Goal: Transaction & Acquisition: Book appointment/travel/reservation

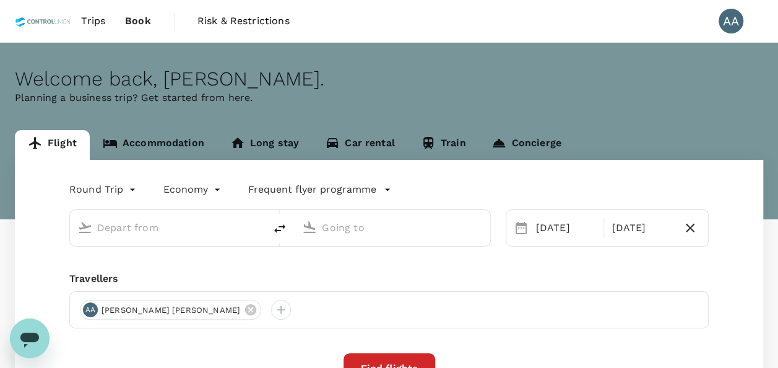
type input "[GEOGRAPHIC_DATA], [GEOGRAPHIC_DATA] (any)"
type input "Tawau (TWU)"
type input "[GEOGRAPHIC_DATA], [GEOGRAPHIC_DATA] (any)"
type input "Tawau (TWU)"
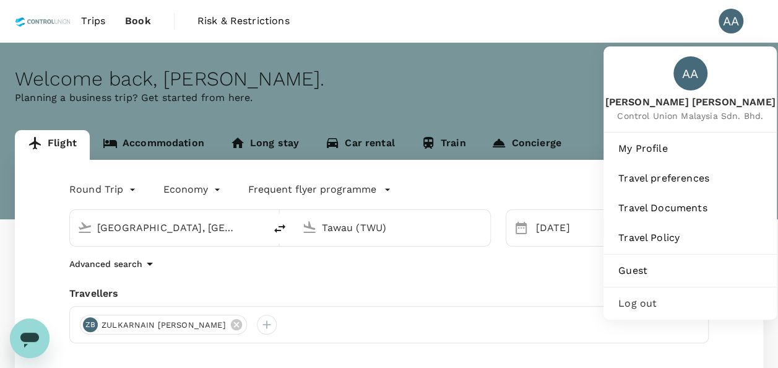
click at [728, 25] on div "AA" at bounding box center [731, 21] width 25 height 25
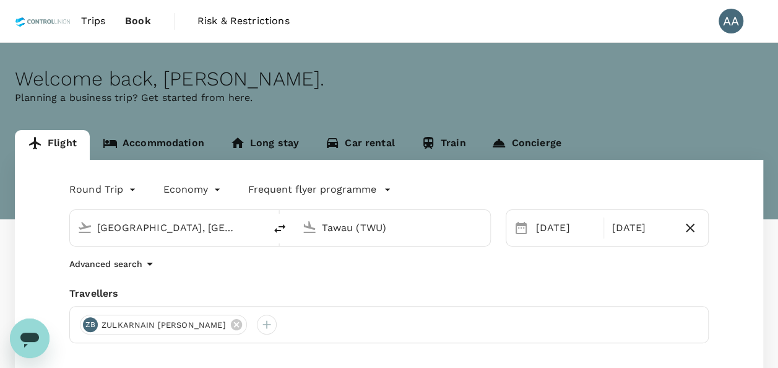
click at [728, 25] on div "AA" at bounding box center [731, 21] width 25 height 25
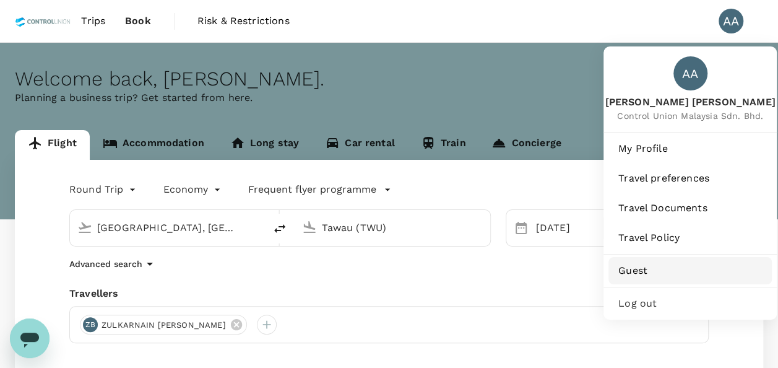
click at [655, 267] on span "Guest" at bounding box center [690, 270] width 144 height 15
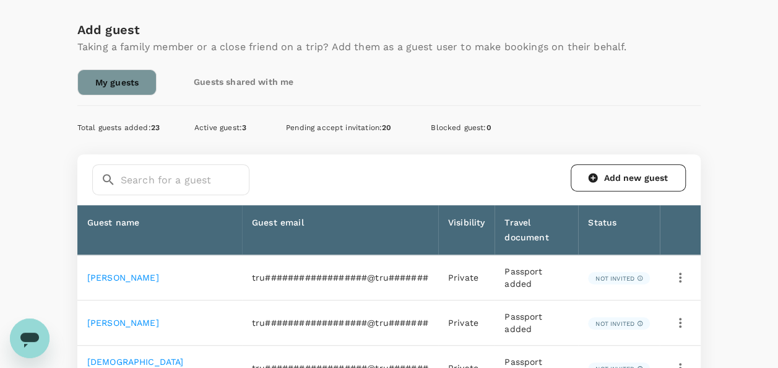
scroll to position [124, 0]
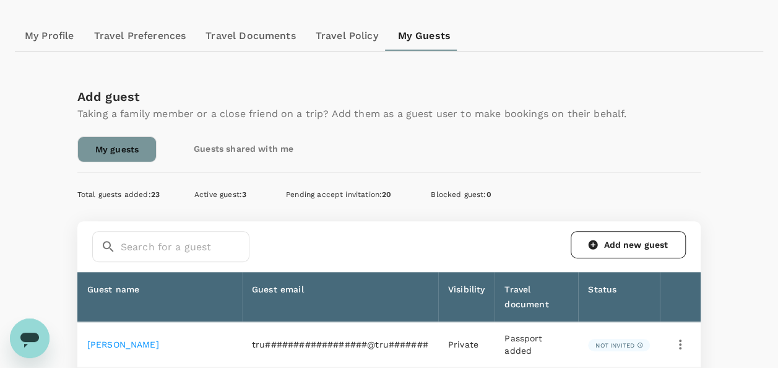
click at [600, 235] on link "Add new guest" at bounding box center [628, 244] width 115 height 27
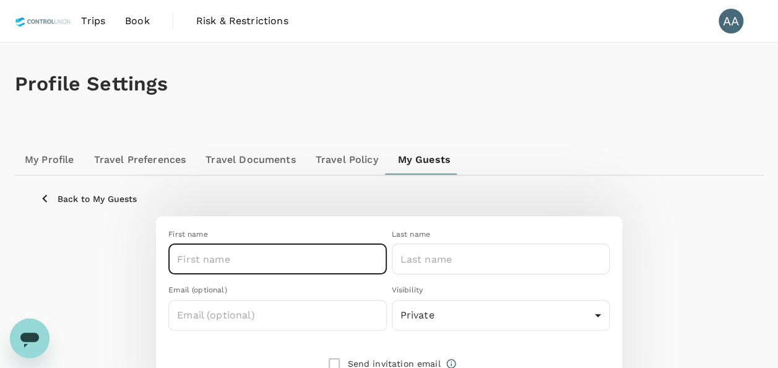
click at [280, 259] on input "text" at bounding box center [277, 258] width 218 height 31
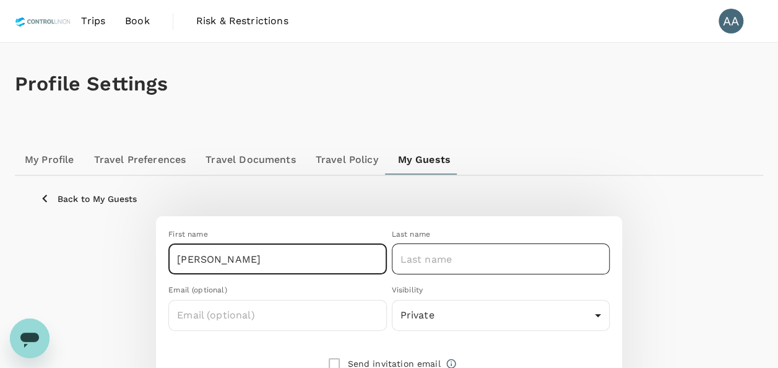
type input "AHMAD ZAHARUDDIN"
click at [460, 256] on input "text" at bounding box center [501, 258] width 218 height 31
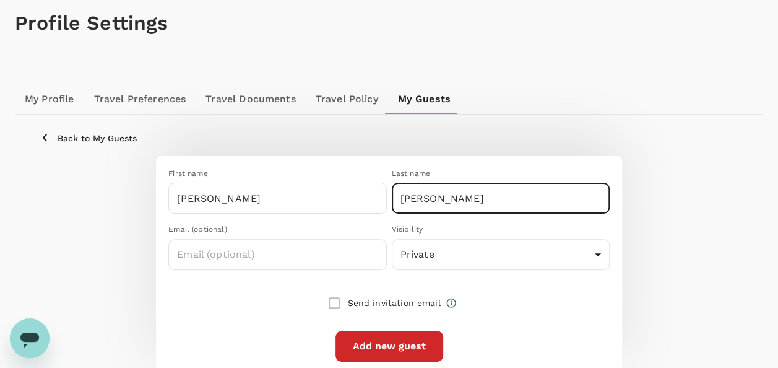
scroll to position [119, 0]
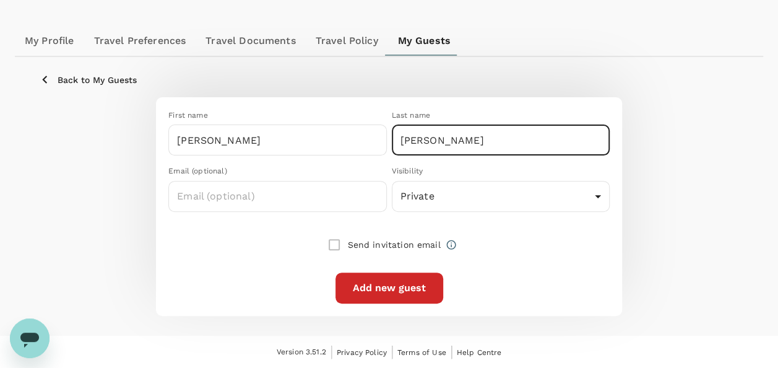
type input "BIN ZAHARI"
click at [356, 280] on button "Add new guest" at bounding box center [389, 287] width 108 height 31
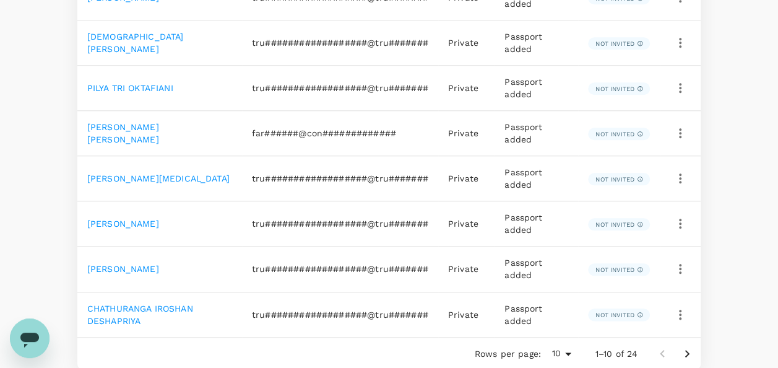
scroll to position [433, 0]
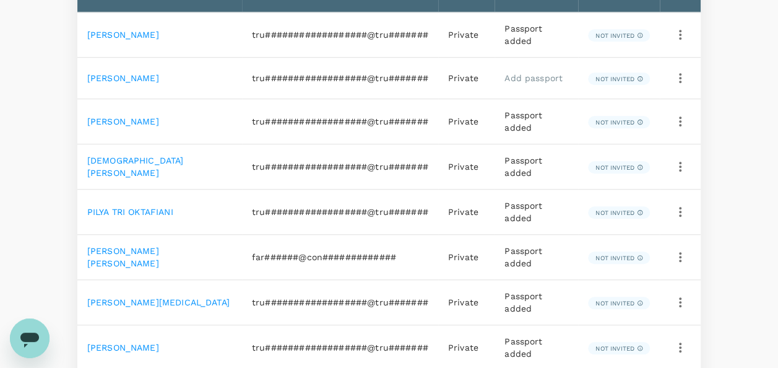
click at [682, 78] on icon "button" at bounding box center [680, 78] width 15 height 15
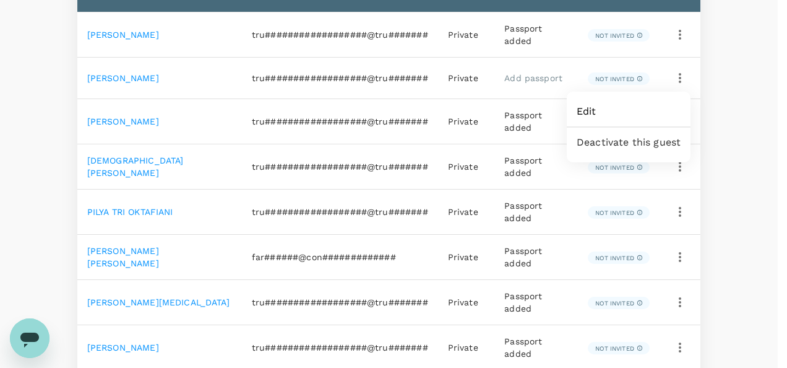
click at [733, 268] on div at bounding box center [393, 184] width 787 height 368
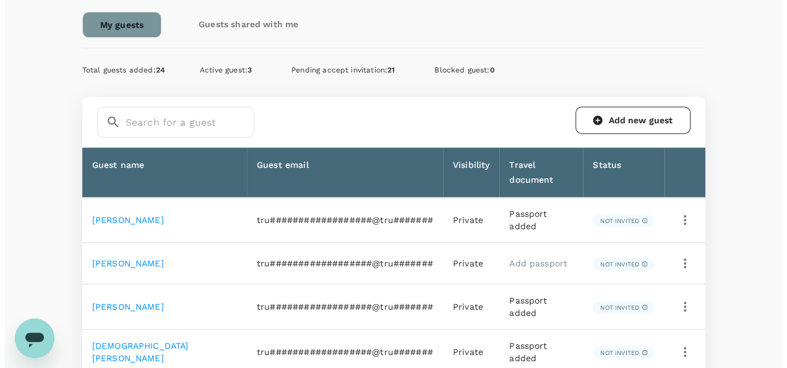
scroll to position [309, 0]
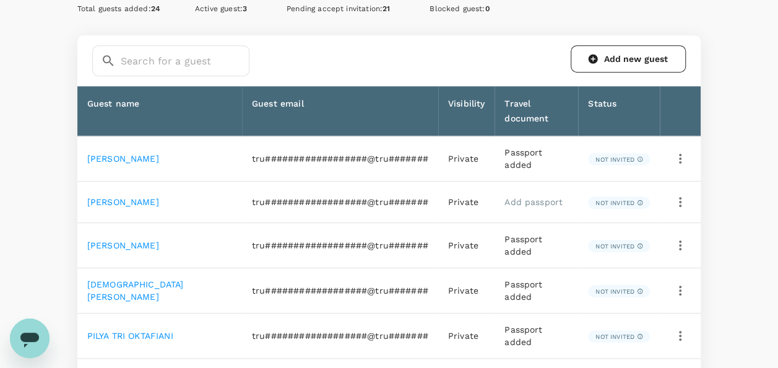
click at [674, 201] on icon "button" at bounding box center [680, 201] width 15 height 15
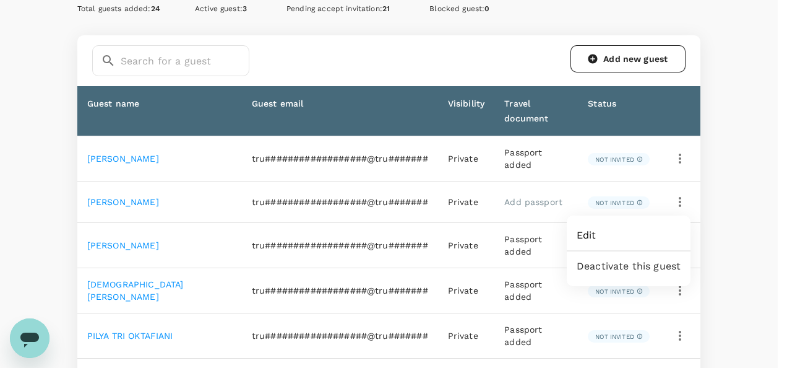
click at [632, 239] on span "Edit" at bounding box center [629, 235] width 104 height 15
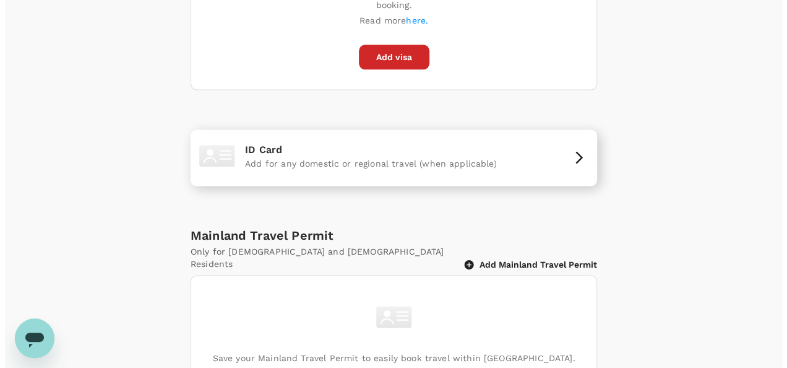
scroll to position [686, 0]
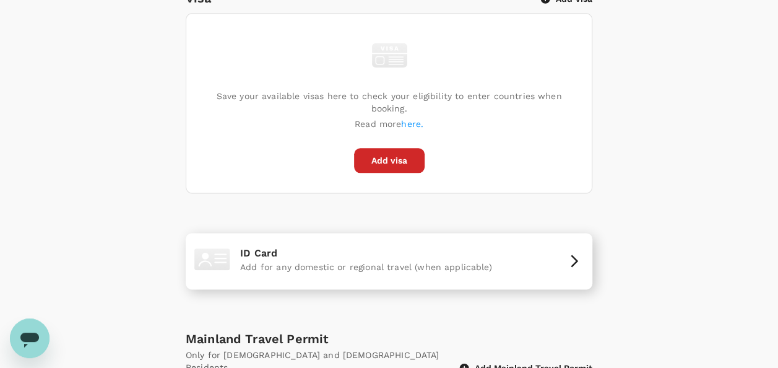
click at [553, 247] on div "ID Card Add for any domestic or regional travel (when applicable)" at bounding box center [389, 261] width 397 height 46
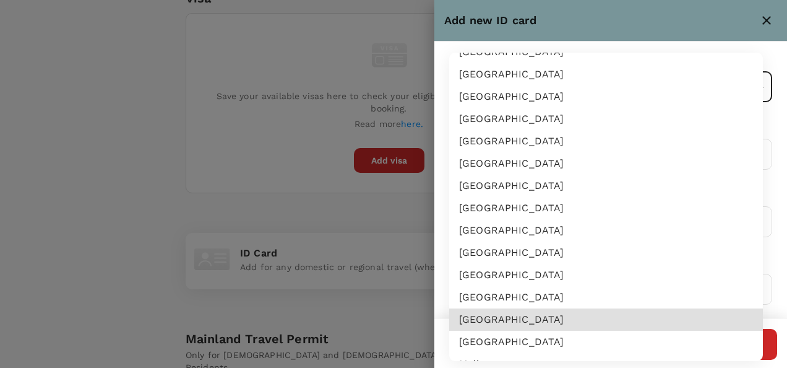
scroll to position [2139, 0]
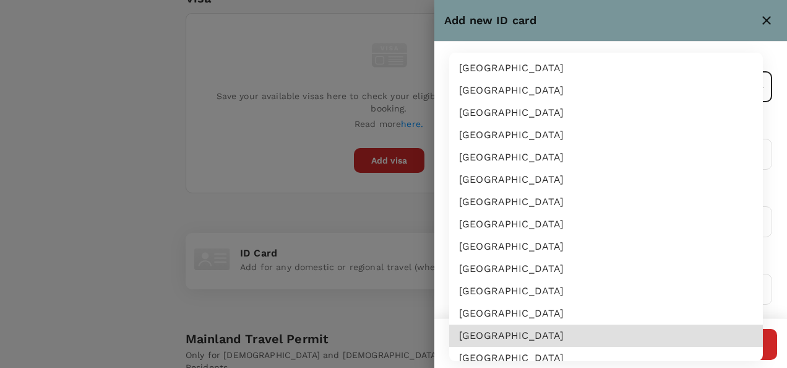
click at [491, 335] on li "[GEOGRAPHIC_DATA]" at bounding box center [606, 335] width 314 height 22
type input "MY"
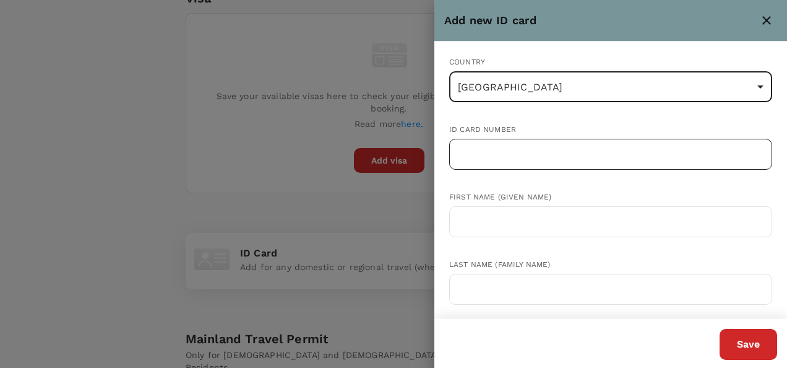
click at [470, 146] on input "text" at bounding box center [610, 154] width 323 height 31
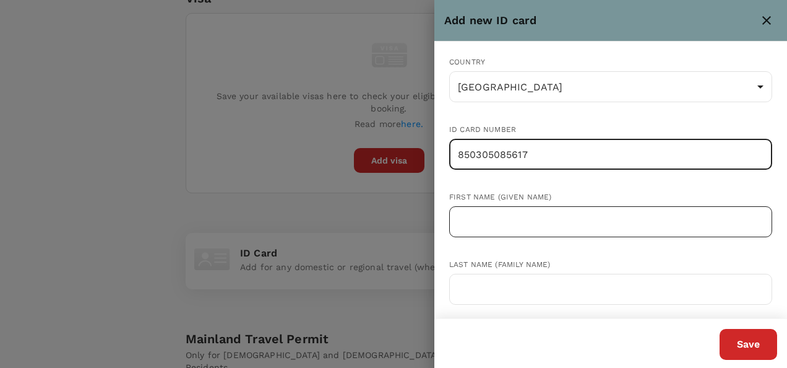
type input "850305085617"
click at [591, 210] on input "text" at bounding box center [610, 221] width 323 height 31
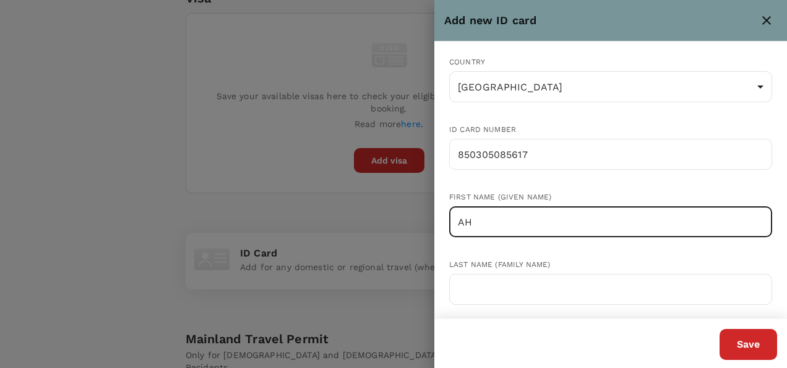
type input "AHMAD ZAHARUDDIN"
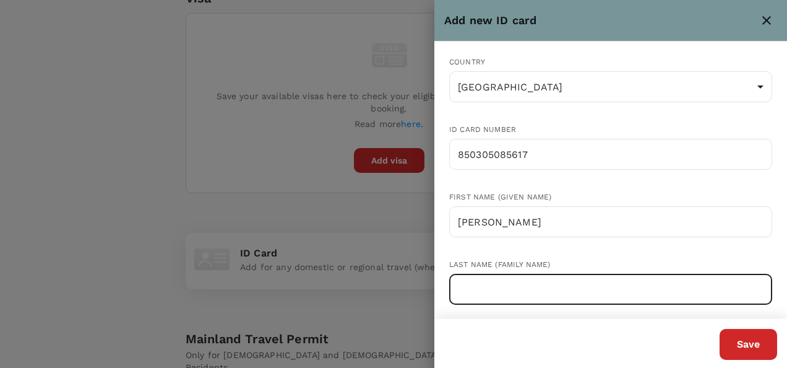
click at [530, 292] on input "text" at bounding box center [610, 289] width 323 height 31
type input "BIN ZAHARI"
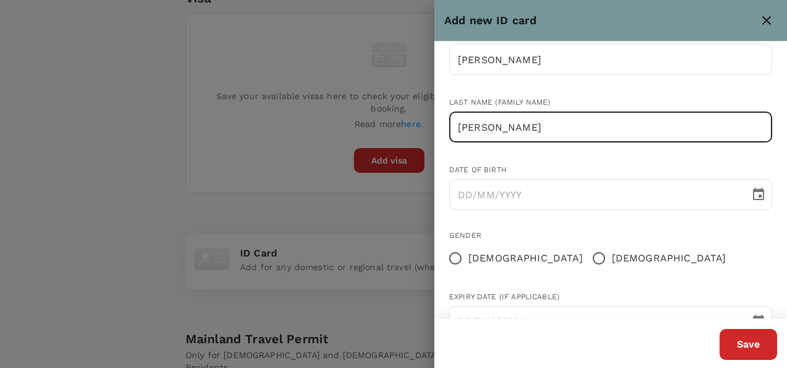
scroll to position [186, 0]
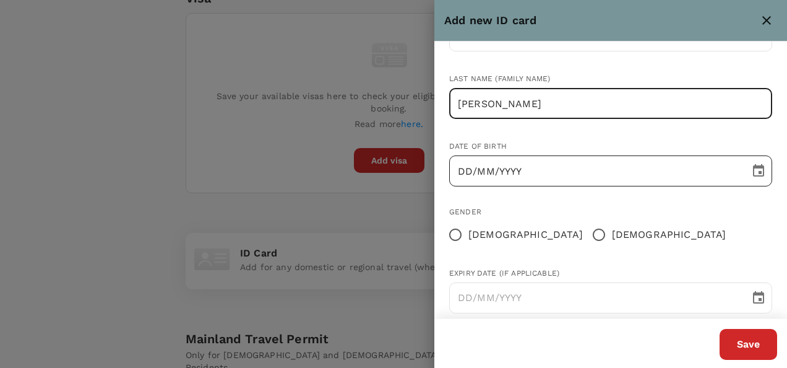
click at [465, 169] on input "DD/MM/YYYY" at bounding box center [595, 170] width 292 height 31
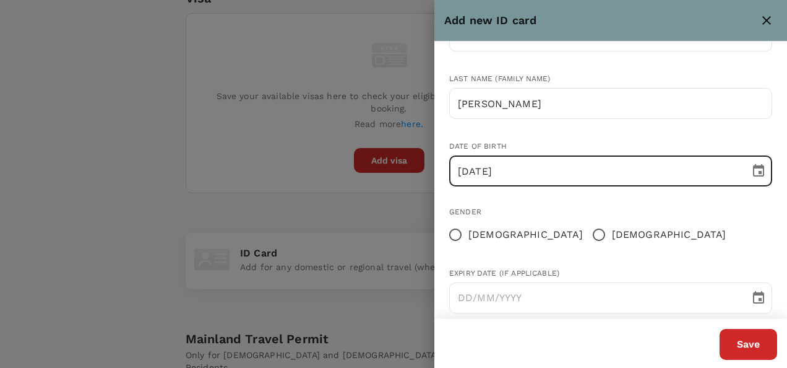
type input "05/03/1985"
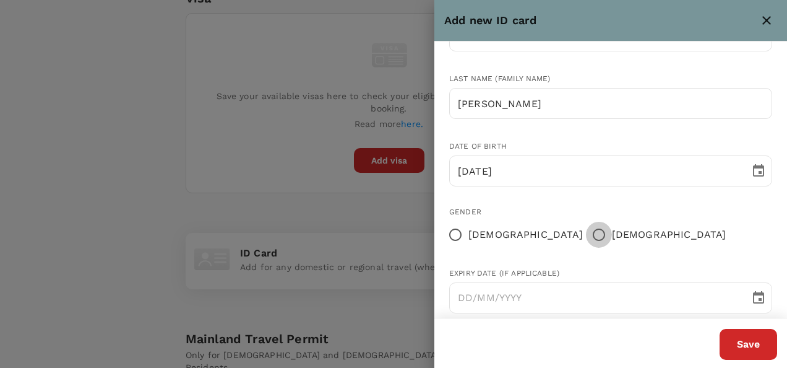
click at [586, 233] on input "[DEMOGRAPHIC_DATA]" at bounding box center [599, 235] width 26 height 26
radio input "true"
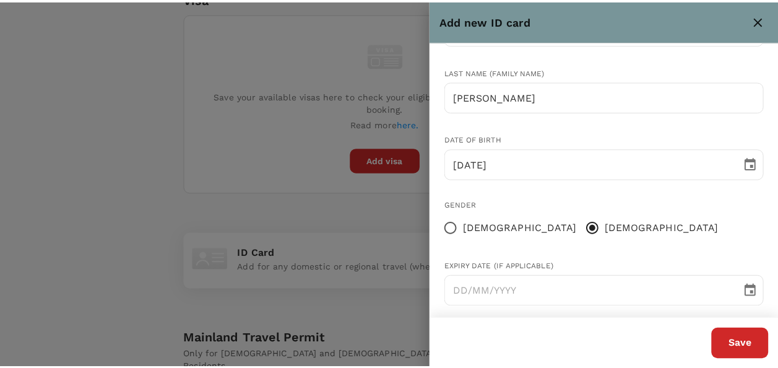
scroll to position [205, 0]
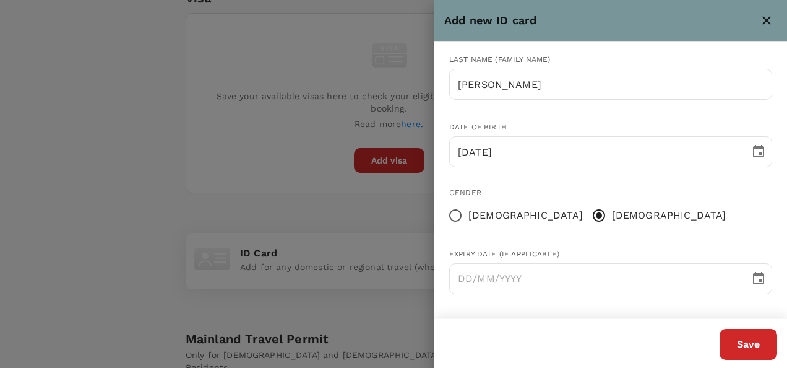
click at [776, 339] on button "Save" at bounding box center [749, 344] width 58 height 31
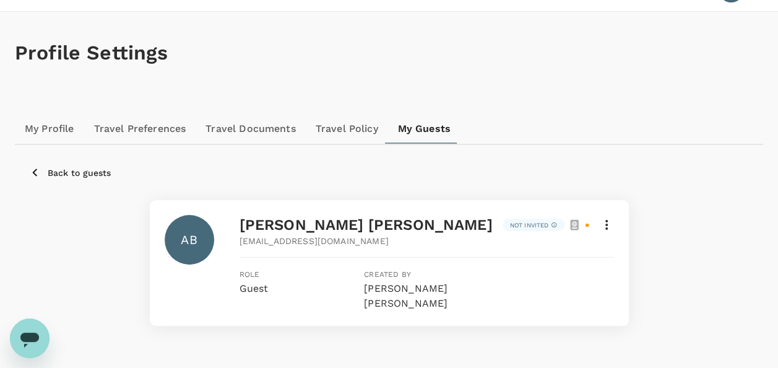
scroll to position [0, 0]
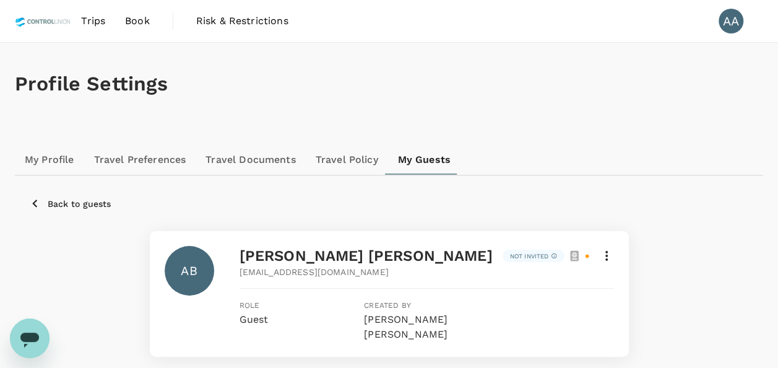
click at [72, 160] on link "My Profile" at bounding box center [49, 160] width 69 height 30
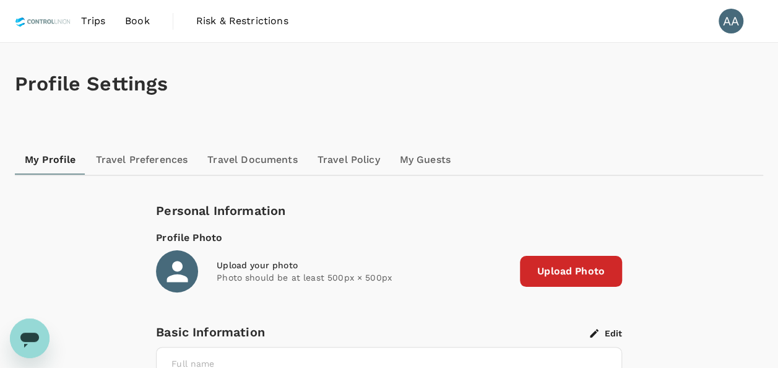
click at [142, 25] on span "Book" at bounding box center [137, 21] width 25 height 15
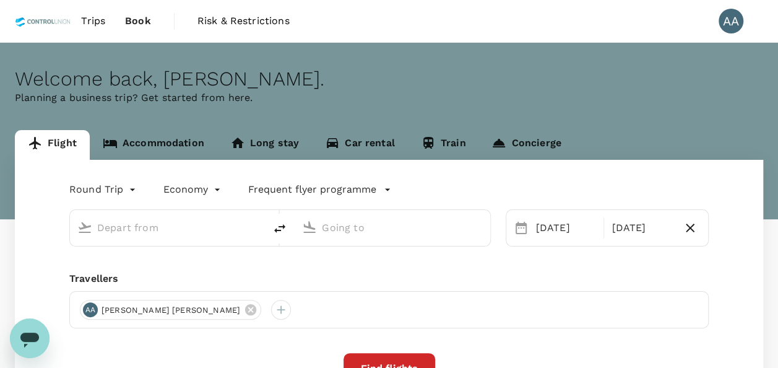
type input "[GEOGRAPHIC_DATA], [GEOGRAPHIC_DATA] (any)"
type input "Tawau (TWU)"
type input "[GEOGRAPHIC_DATA], [GEOGRAPHIC_DATA] (any)"
type input "Tawau (TWU)"
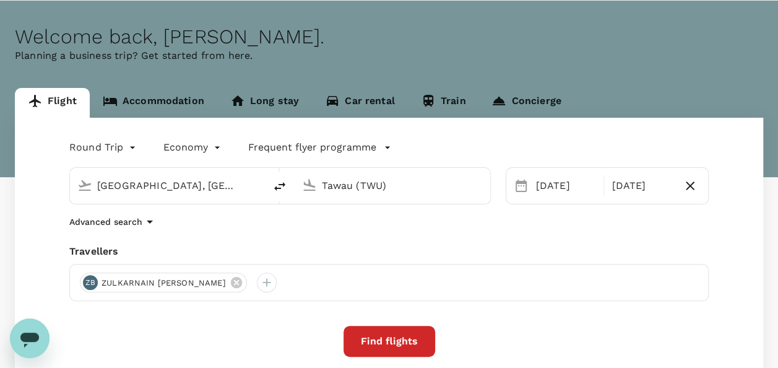
scroll to position [62, 0]
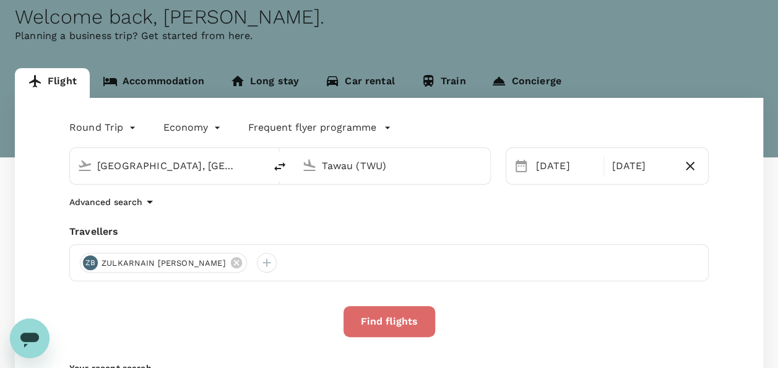
click at [422, 325] on button "Find flights" at bounding box center [389, 321] width 92 height 31
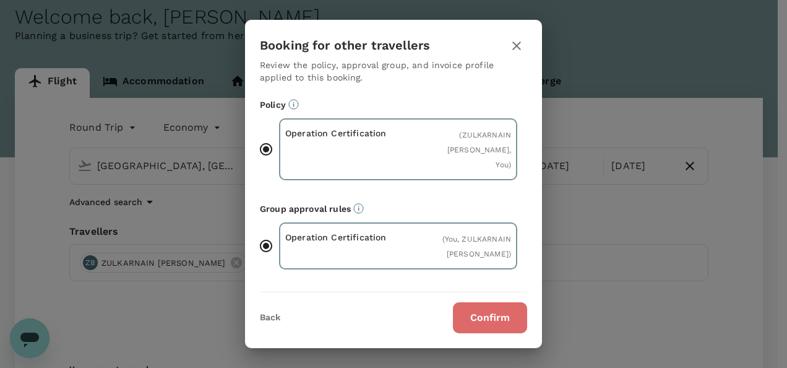
click at [490, 312] on button "Confirm" at bounding box center [490, 317] width 74 height 31
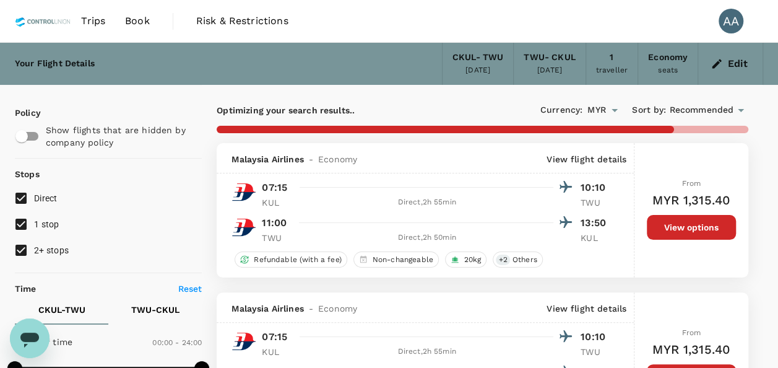
type input "475"
checkbox input "false"
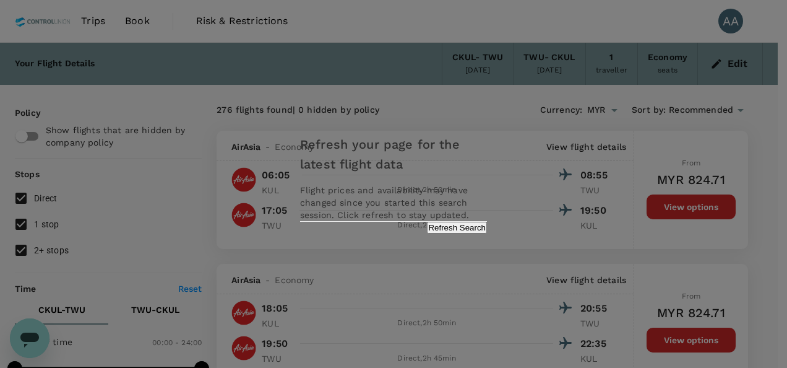
click at [436, 233] on button "Refresh Search" at bounding box center [457, 228] width 60 height 12
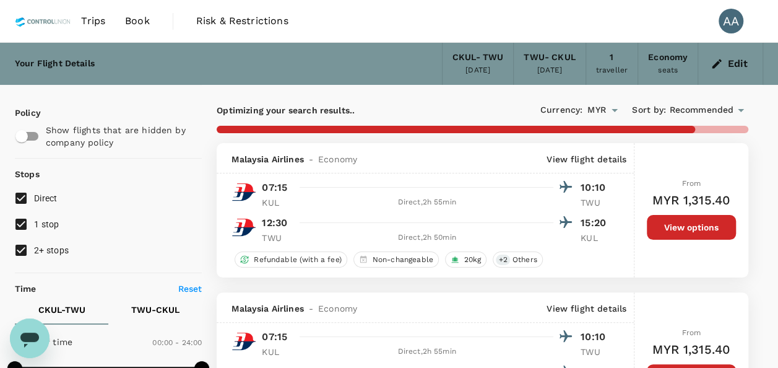
checkbox input "false"
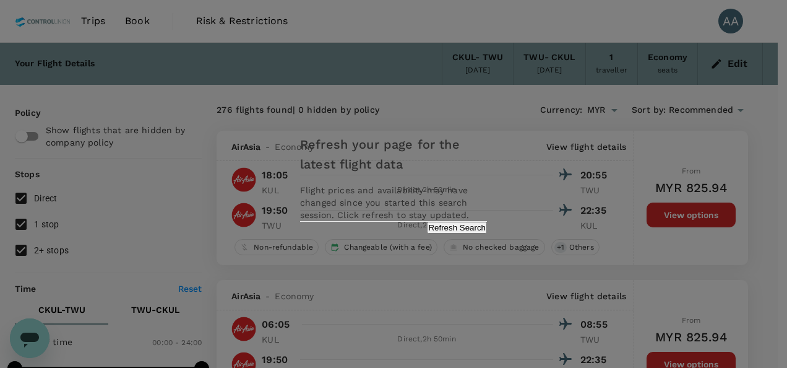
click at [464, 232] on div "Refresh your page for the latest flight data Flight prices and availability may…" at bounding box center [393, 184] width 217 height 124
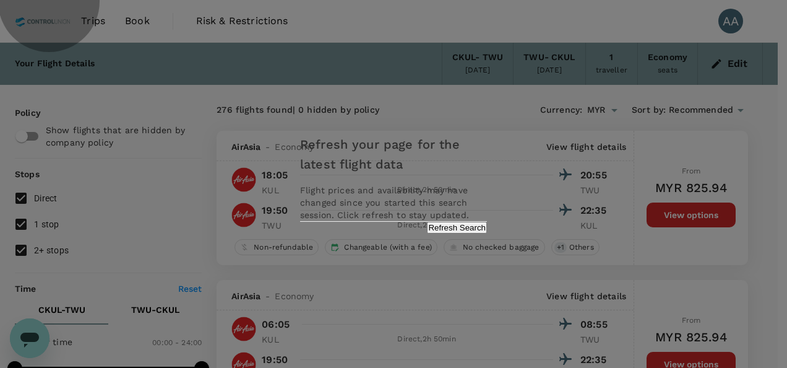
click at [462, 233] on button "Refresh Search" at bounding box center [457, 228] width 60 height 12
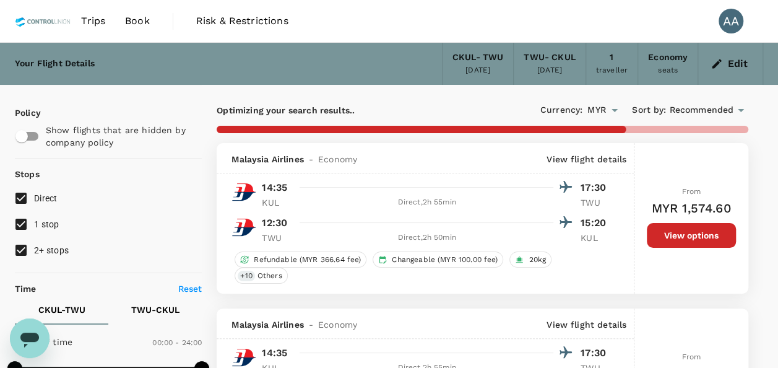
checkbox input "false"
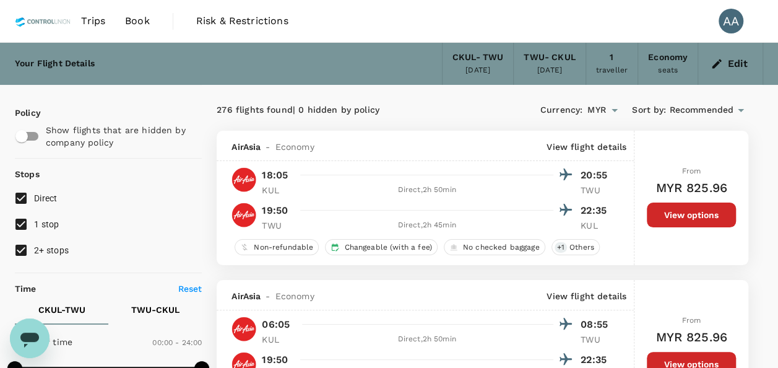
click at [725, 71] on button "Edit" at bounding box center [730, 64] width 45 height 20
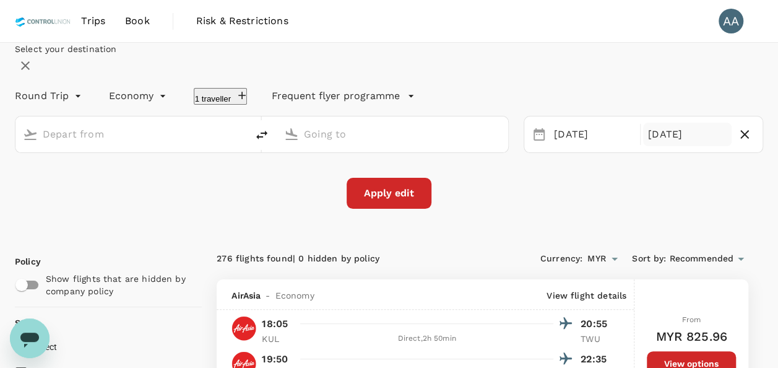
click at [654, 147] on div "[DATE]" at bounding box center [687, 135] width 88 height 24
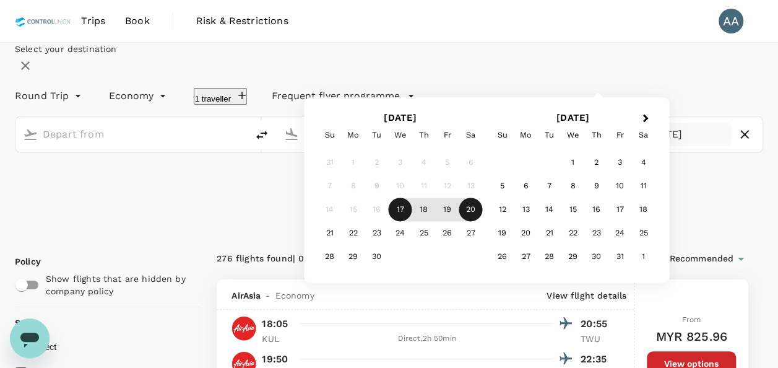
type input "[GEOGRAPHIC_DATA], [GEOGRAPHIC_DATA] (any)"
type input "Tawau (TWU)"
click at [342, 245] on div "21" at bounding box center [330, 234] width 24 height 24
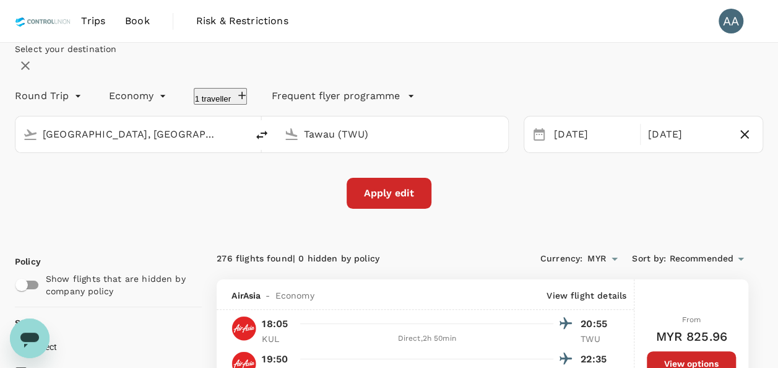
click at [167, 209] on div "Apply edit" at bounding box center [389, 193] width 748 height 31
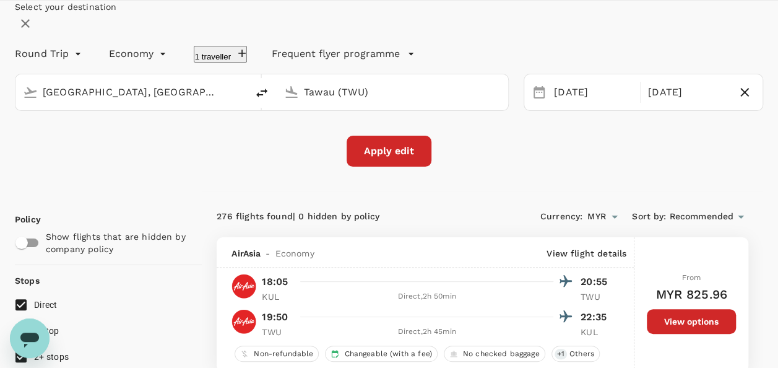
scroll to position [62, 0]
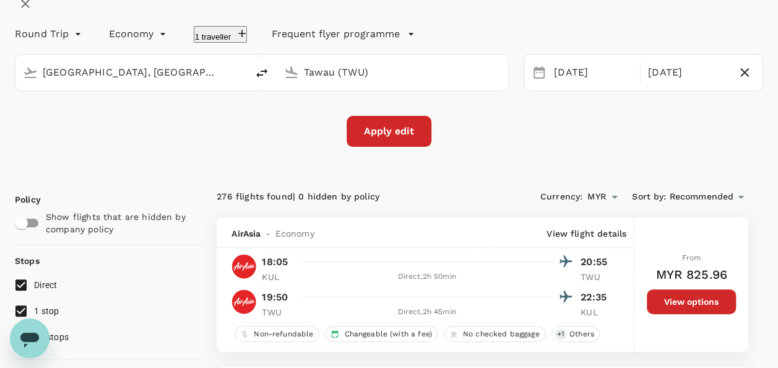
click at [248, 43] on button "1 traveller" at bounding box center [221, 34] width 54 height 17
click at [337, 80] on icon at bounding box center [329, 72] width 15 height 15
type input "e"
type input "m"
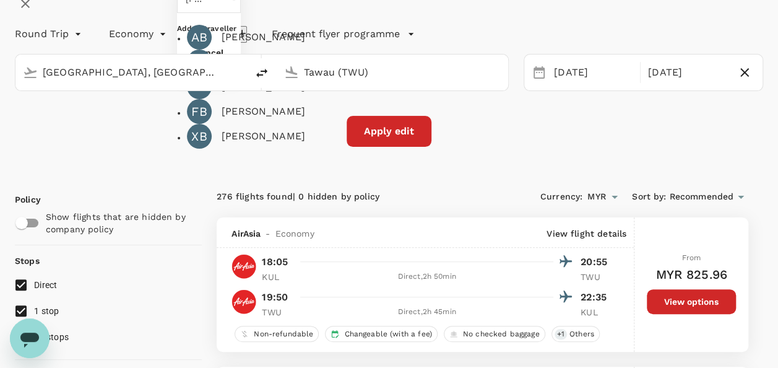
scroll to position [123, 0]
click at [305, 94] on div "[PERSON_NAME]" at bounding box center [264, 86] width 84 height 15
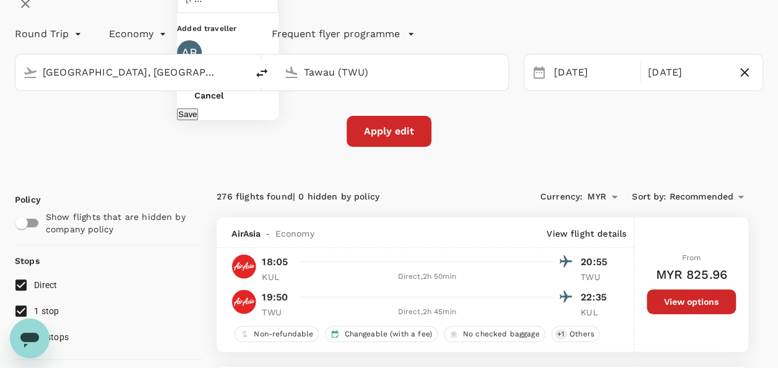
type input "[PERSON_NAME]"
click at [652, 147] on div "Apply edit" at bounding box center [389, 131] width 748 height 31
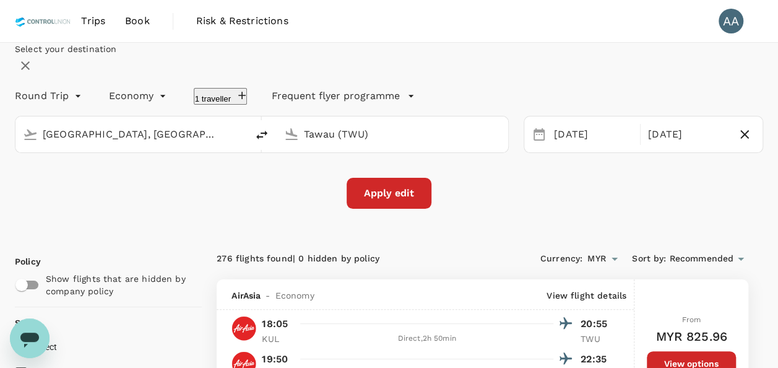
click at [102, 22] on span "Trips" at bounding box center [93, 21] width 24 height 15
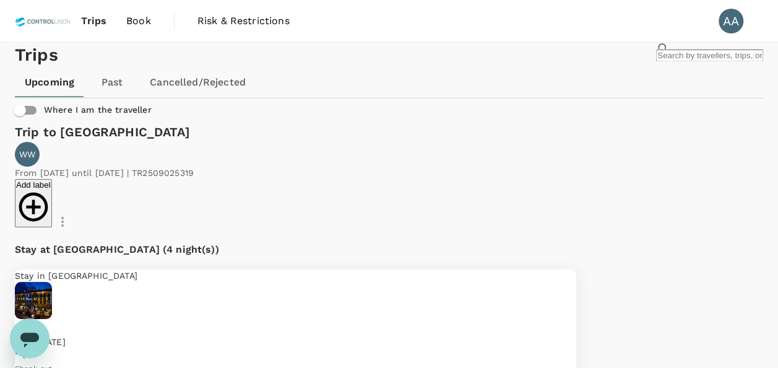
click at [142, 22] on span "Book" at bounding box center [138, 21] width 25 height 15
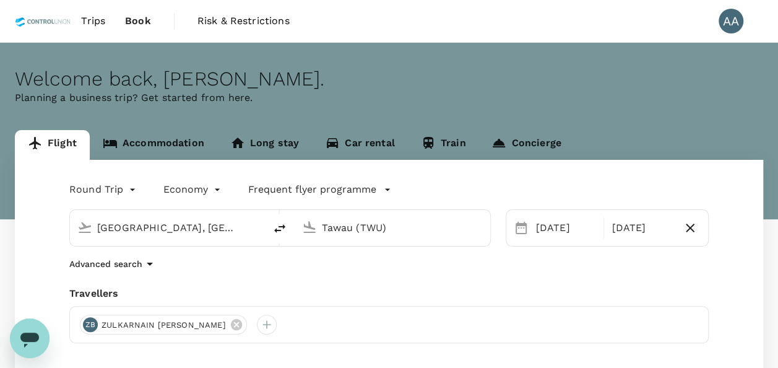
type input "[GEOGRAPHIC_DATA], [GEOGRAPHIC_DATA] (any)"
type input "Tawau (TWU)"
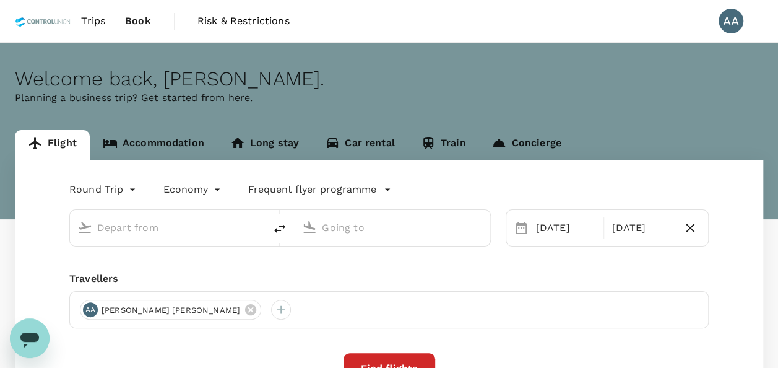
type input "[GEOGRAPHIC_DATA], [GEOGRAPHIC_DATA] (any)"
type input "Tawau (TWU)"
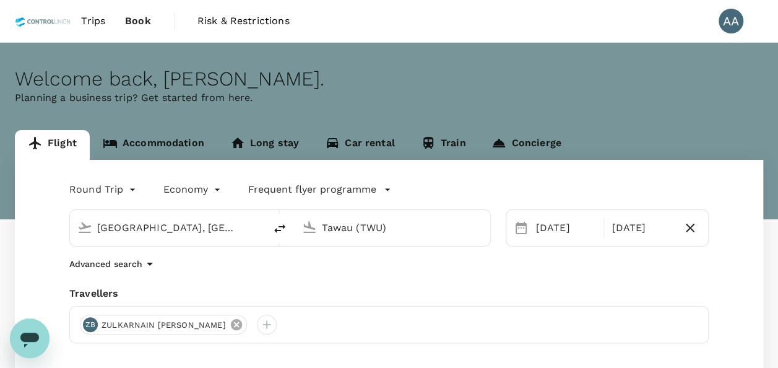
click at [230, 324] on icon at bounding box center [235, 324] width 11 height 11
click at [89, 322] on div at bounding box center [90, 324] width 20 height 20
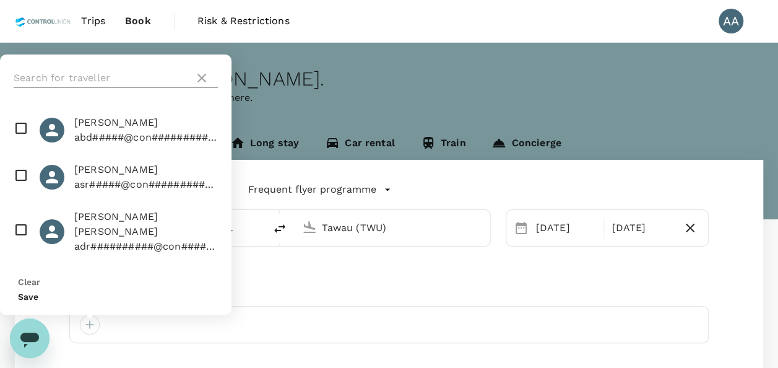
click at [119, 88] on input "text" at bounding box center [102, 78] width 176 height 20
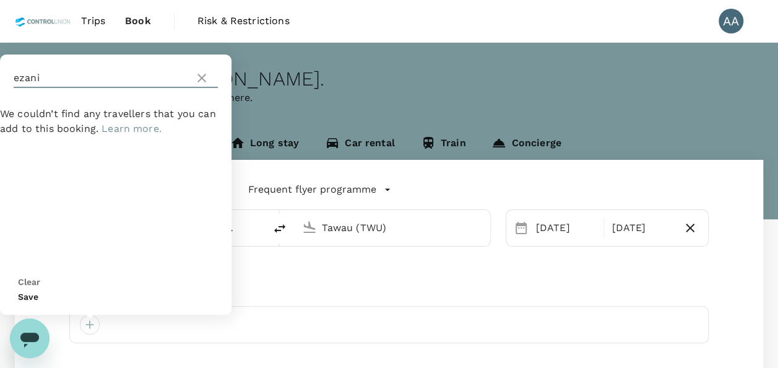
type input "ezani"
click at [205, 85] on icon at bounding box center [201, 78] width 15 height 15
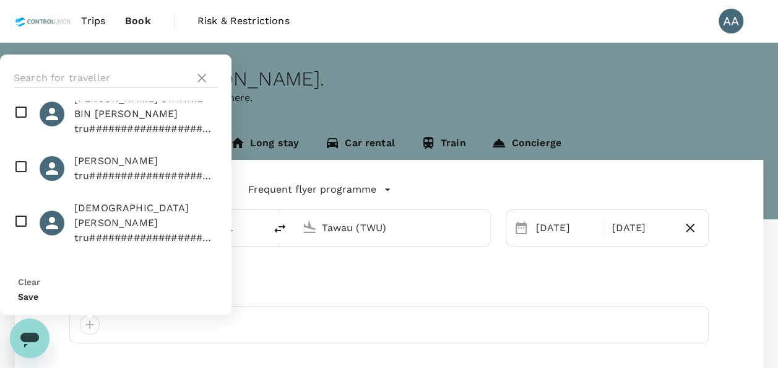
scroll to position [5093, 0]
click at [197, 85] on icon at bounding box center [201, 78] width 15 height 15
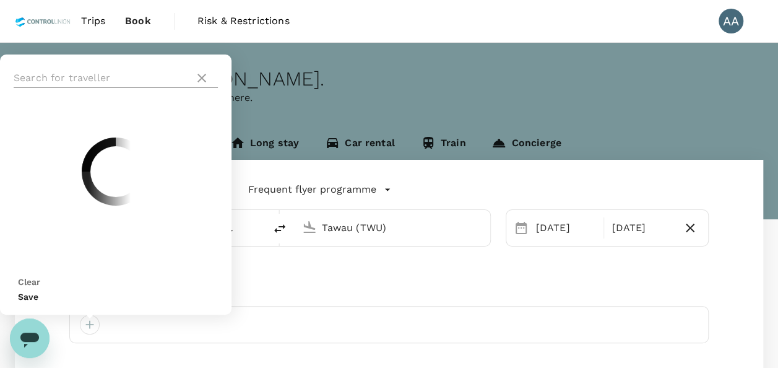
scroll to position [0, 0]
click at [437, 290] on div "Travellers" at bounding box center [388, 293] width 639 height 15
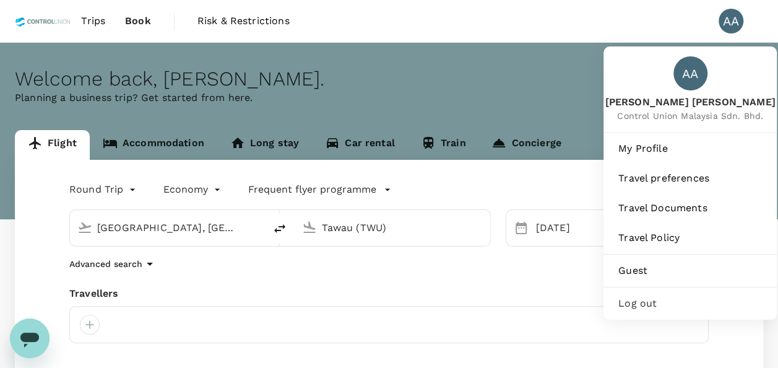
click at [738, 28] on div "AA" at bounding box center [731, 21] width 25 height 25
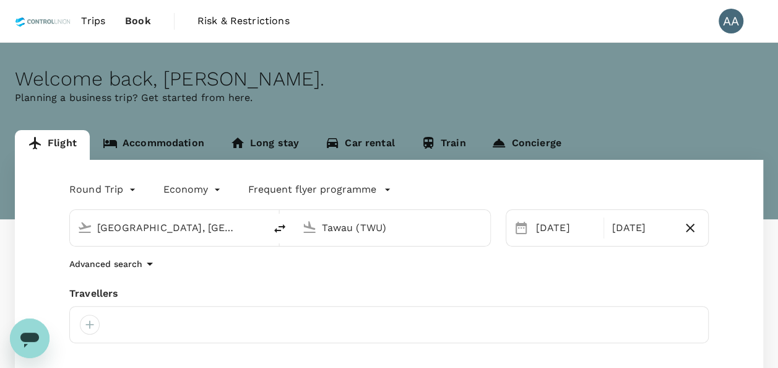
click at [736, 25] on div "AA" at bounding box center [731, 21] width 25 height 25
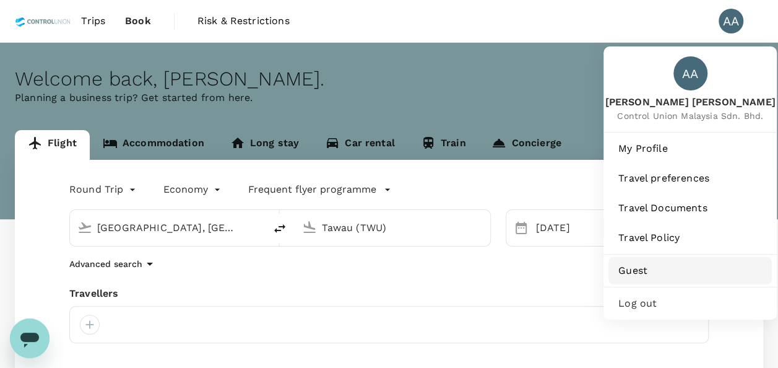
click at [643, 264] on span "Guest" at bounding box center [690, 270] width 144 height 15
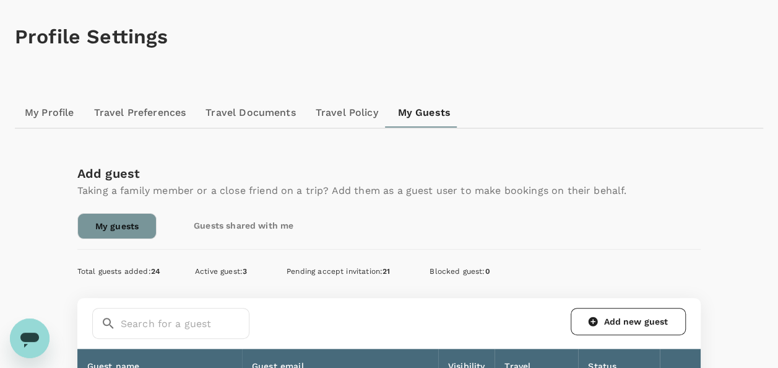
scroll to position [186, 0]
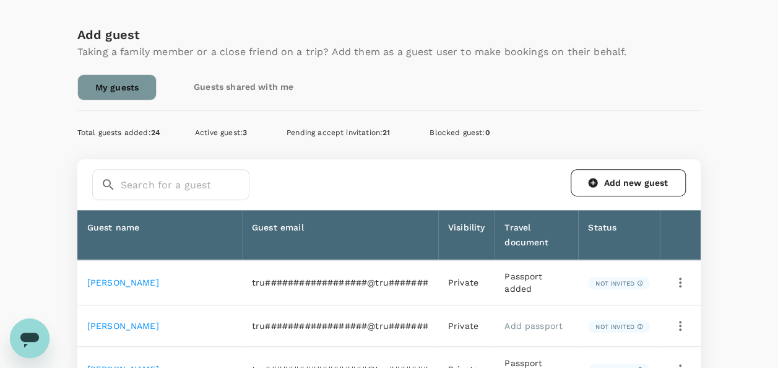
click at [615, 179] on link "Add new guest" at bounding box center [628, 182] width 115 height 27
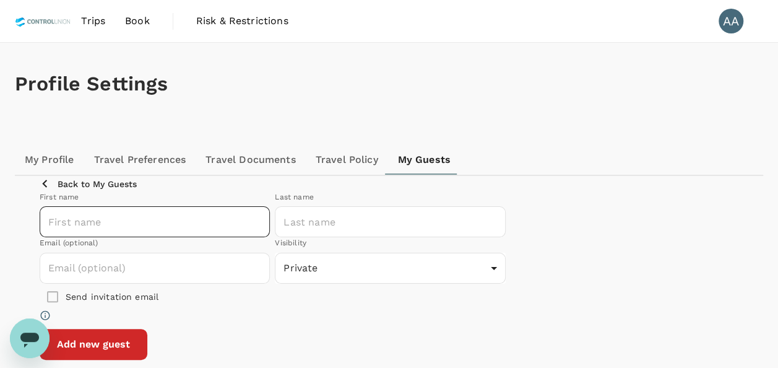
click at [246, 237] on input "text" at bounding box center [155, 221] width 230 height 31
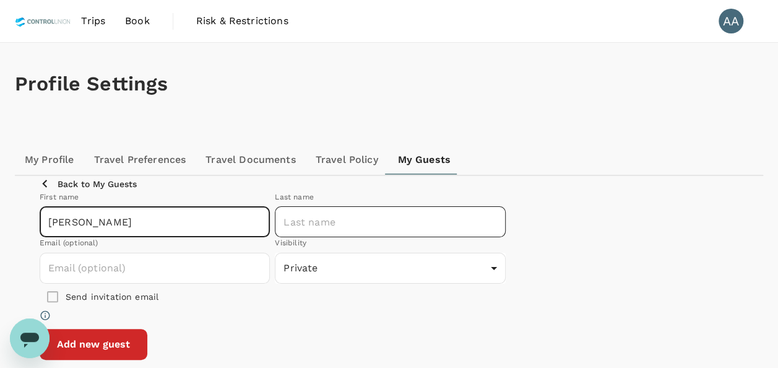
type input "[PERSON_NAME]"
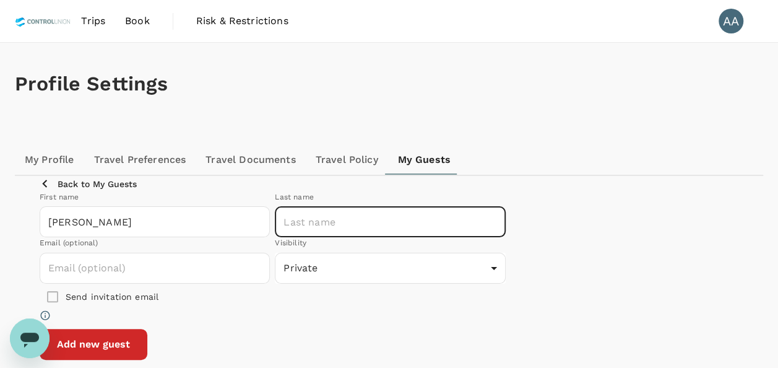
click at [490, 237] on input "text" at bounding box center [390, 221] width 230 height 31
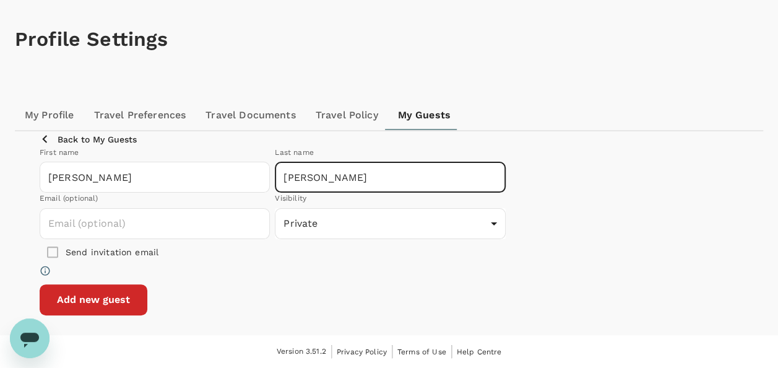
type input "[PERSON_NAME]"
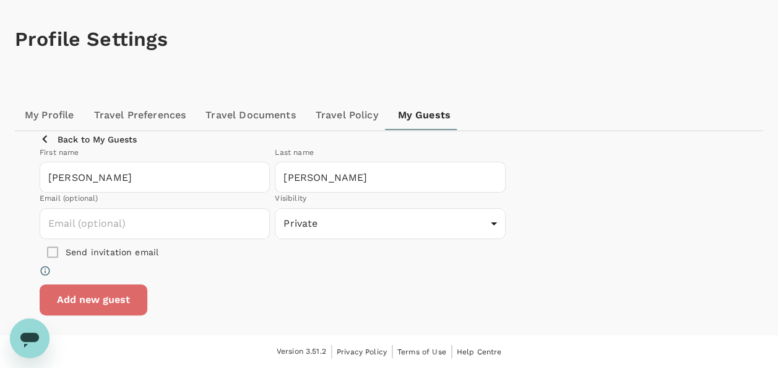
click at [147, 290] on button "Add new guest" at bounding box center [94, 299] width 108 height 31
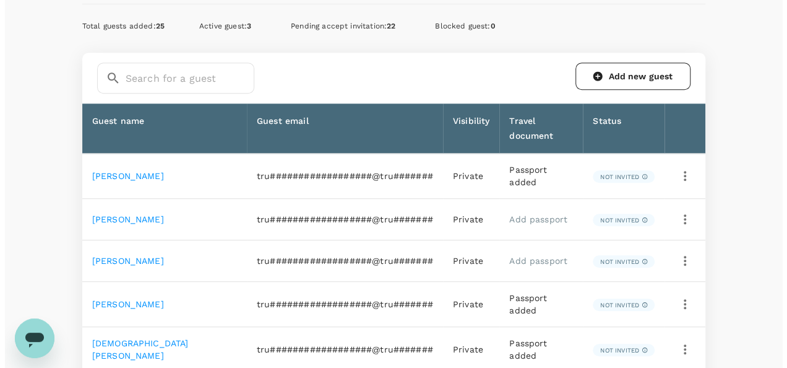
scroll to position [309, 0]
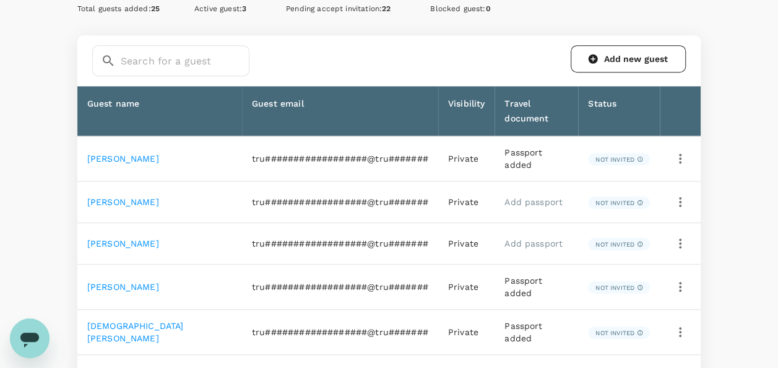
click at [676, 245] on icon "button" at bounding box center [680, 243] width 15 height 15
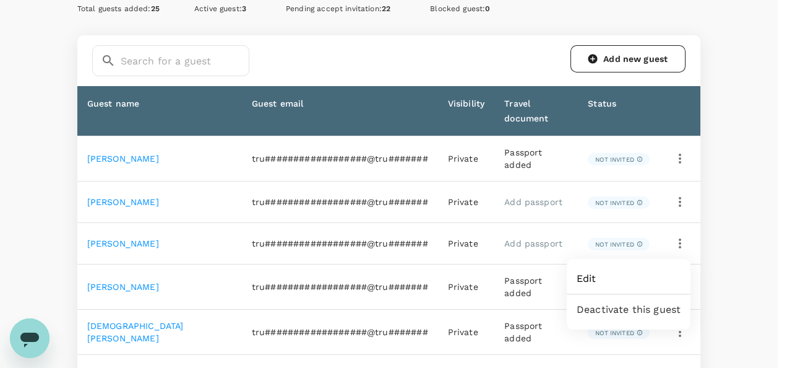
click at [585, 277] on span "Edit" at bounding box center [629, 278] width 104 height 15
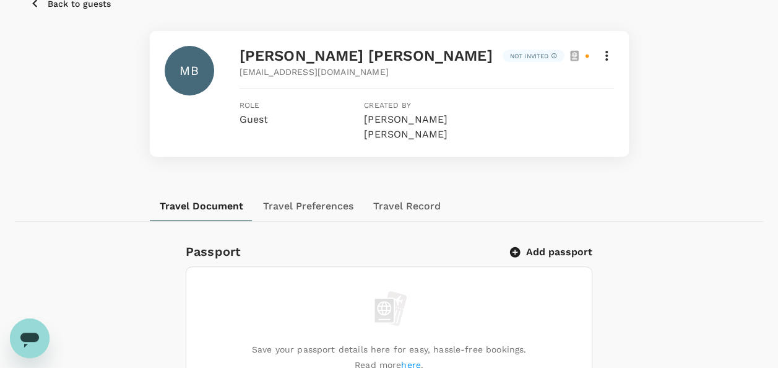
scroll to position [62, 0]
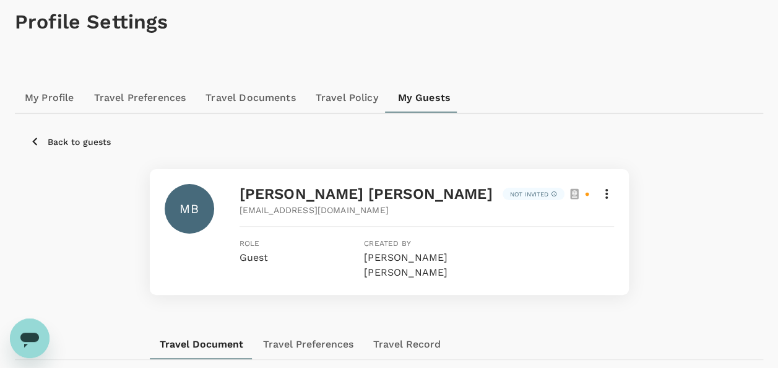
click at [608, 192] on icon at bounding box center [606, 193] width 15 height 15
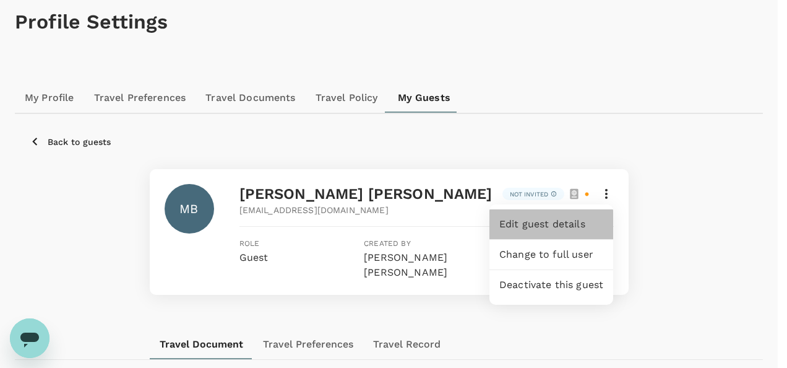
click at [573, 221] on span "Edit guest details" at bounding box center [551, 224] width 104 height 15
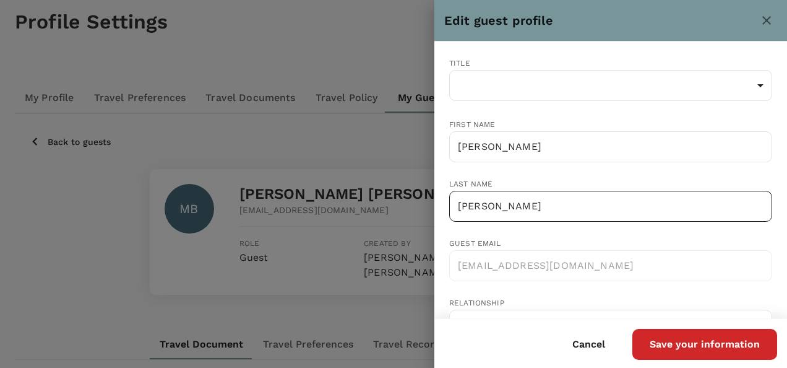
click at [493, 203] on input "[PERSON_NAME]" at bounding box center [610, 206] width 323 height 31
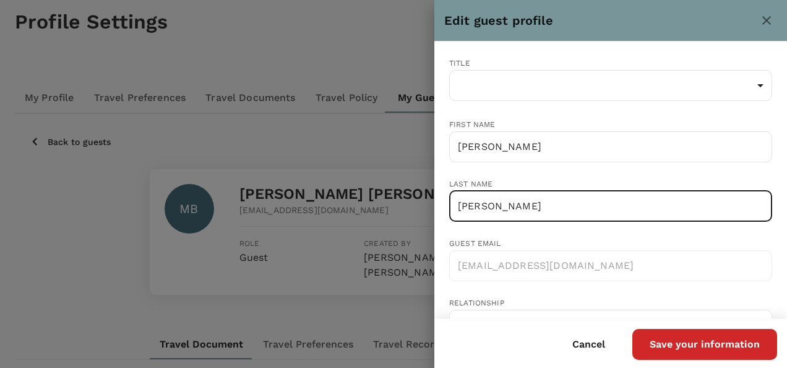
type input "[PERSON_NAME]"
click at [681, 348] on button "Save your information" at bounding box center [704, 344] width 145 height 31
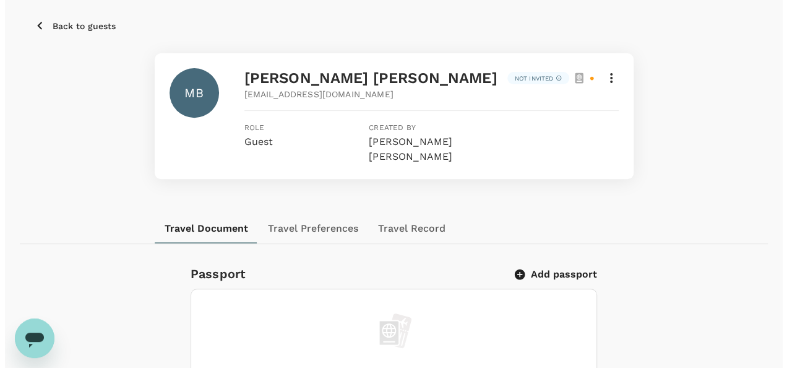
scroll to position [248, 0]
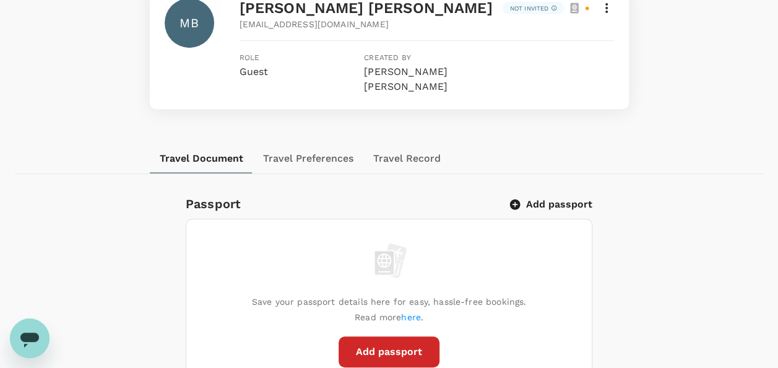
click at [421, 344] on button "Add passport" at bounding box center [389, 351] width 101 height 31
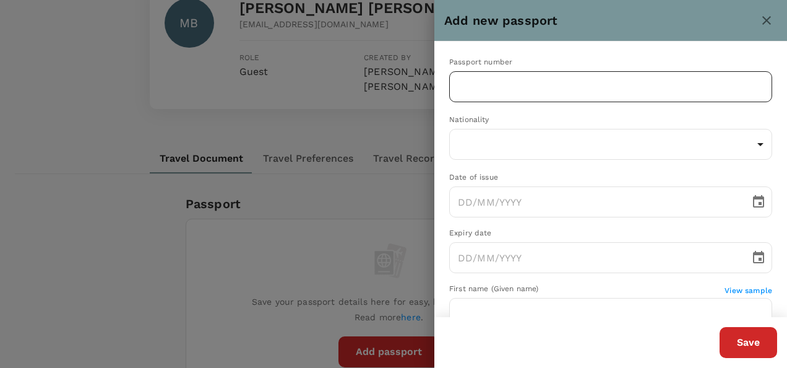
click at [558, 92] on input "text" at bounding box center [610, 86] width 323 height 31
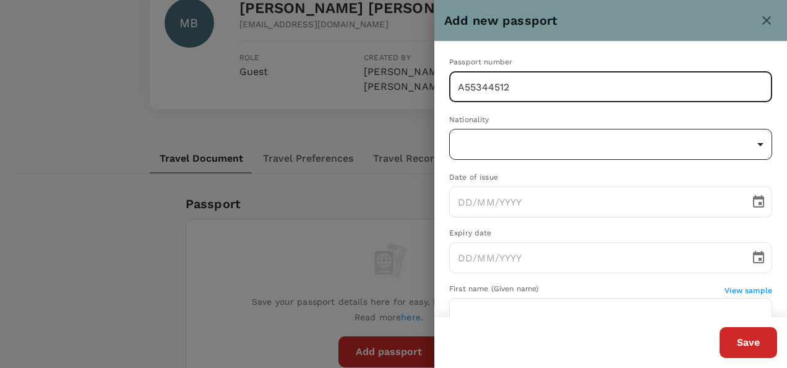
type input "A55344512"
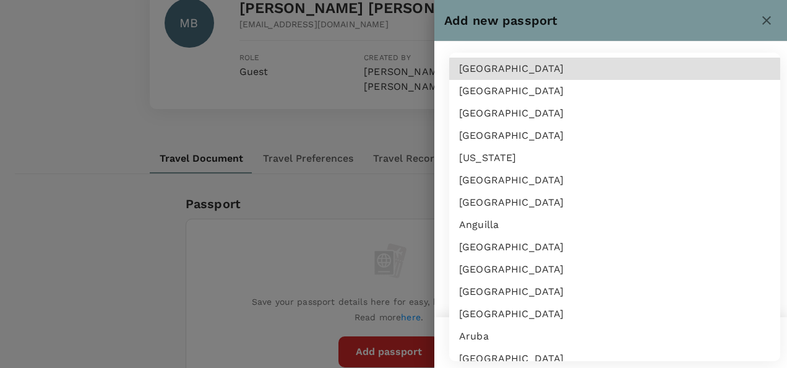
scroll to position [2714, 0]
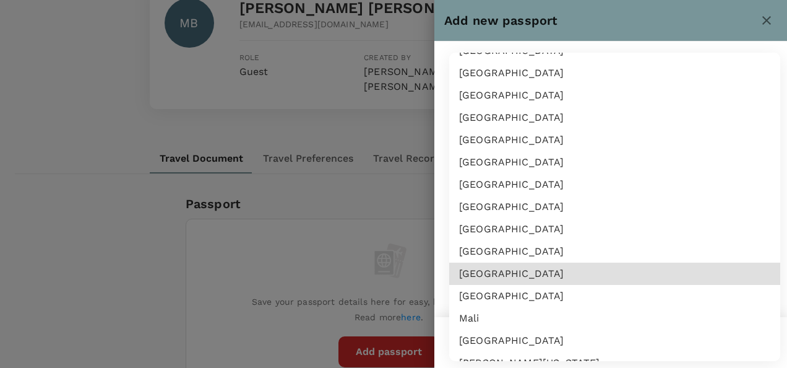
click at [487, 270] on li "[GEOGRAPHIC_DATA]" at bounding box center [614, 273] width 331 height 22
type input "MY"
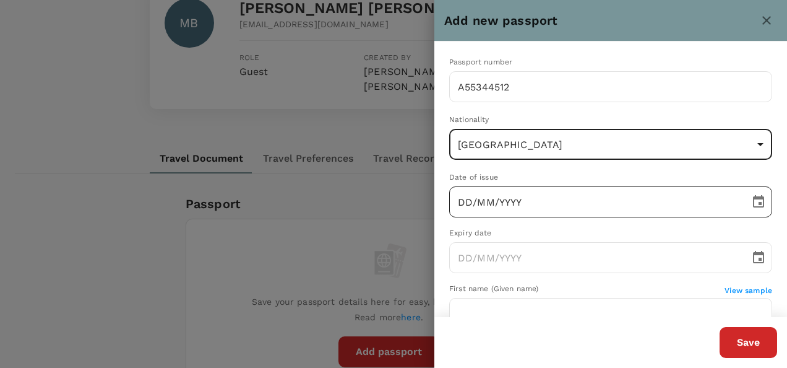
click at [460, 199] on input "DD/MM/YYYY" at bounding box center [595, 201] width 292 height 31
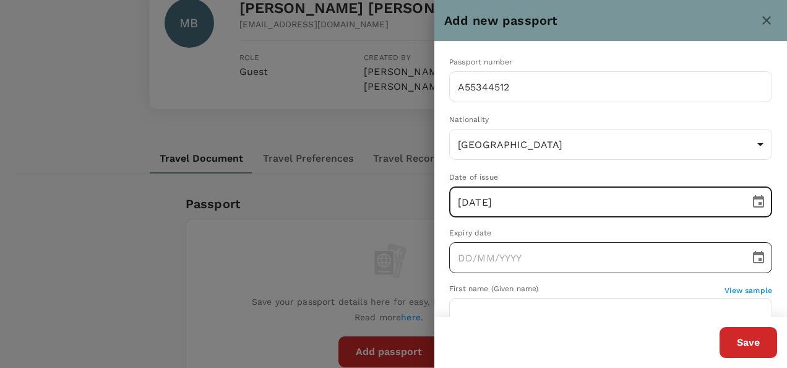
type input "[DATE]"
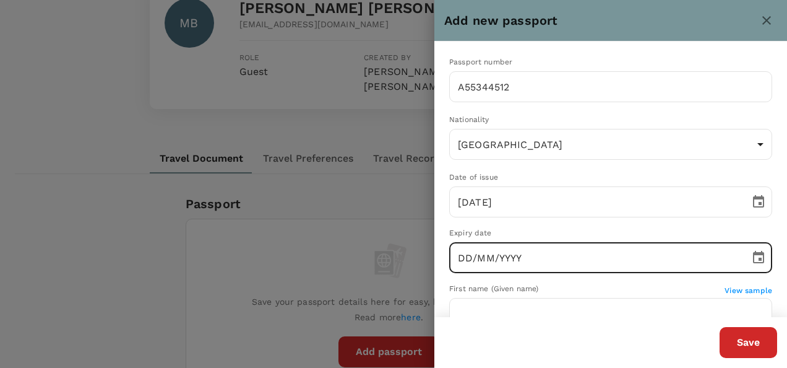
click at [462, 254] on input "DD/MM/YYYY" at bounding box center [595, 257] width 292 height 31
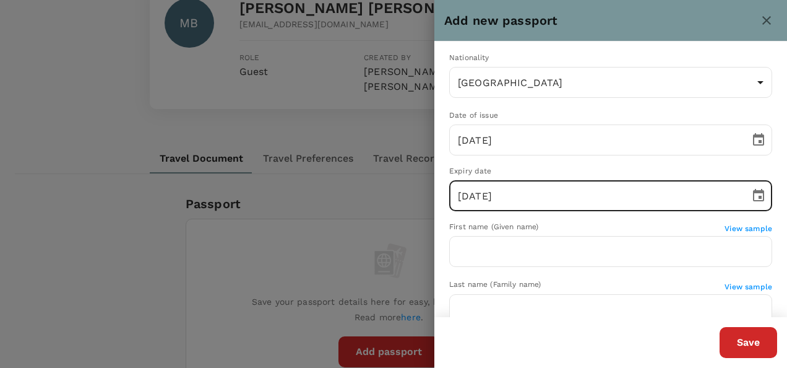
type input "[DATE]"
click at [531, 170] on div "Expiry date" at bounding box center [610, 171] width 323 height 12
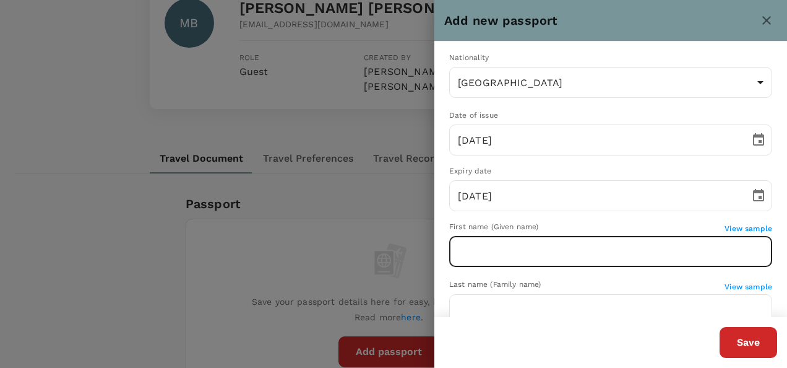
click at [473, 248] on input "text" at bounding box center [610, 251] width 323 height 31
type input "[PERSON_NAME]"
click at [521, 244] on input "[PERSON_NAME]" at bounding box center [610, 251] width 323 height 31
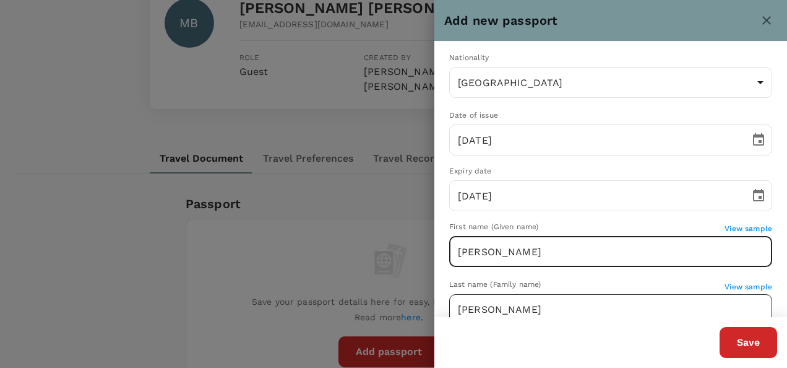
click at [548, 311] on input "[PERSON_NAME]" at bounding box center [610, 309] width 323 height 31
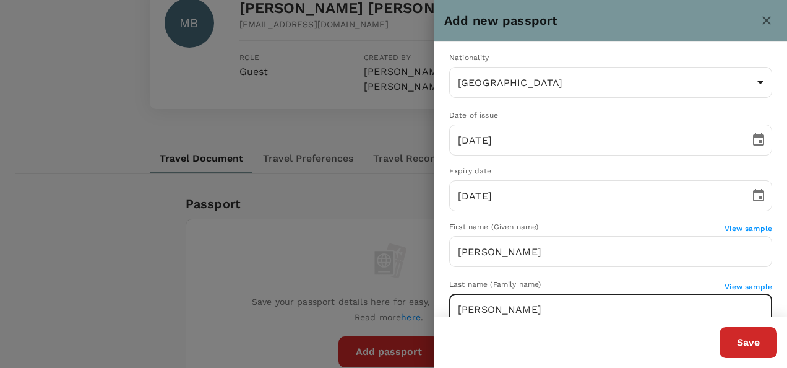
type input "[PERSON_NAME]"
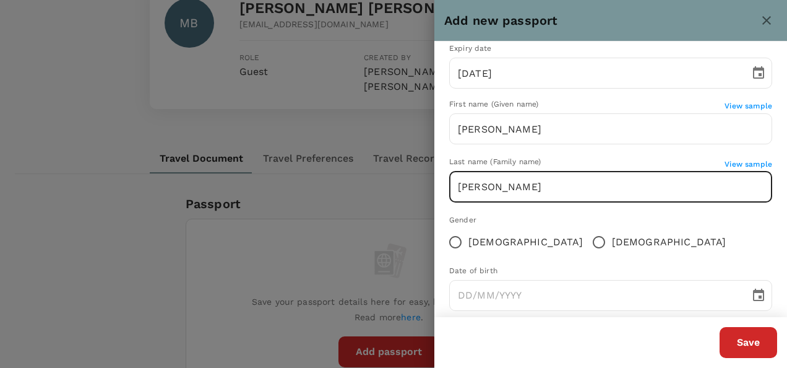
scroll to position [186, 0]
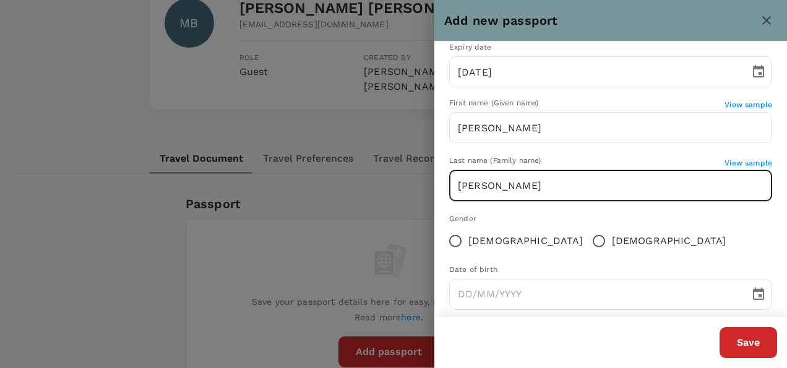
click at [586, 241] on input "[DEMOGRAPHIC_DATA]" at bounding box center [599, 241] width 26 height 26
radio input "true"
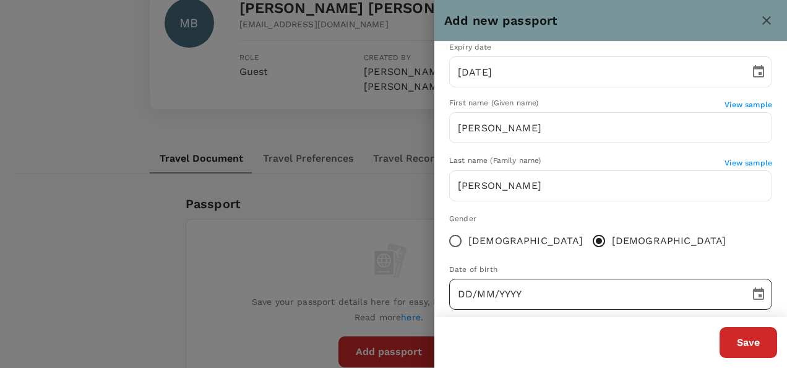
click at [461, 291] on input "DD/MM/YYYY" at bounding box center [595, 293] width 292 height 31
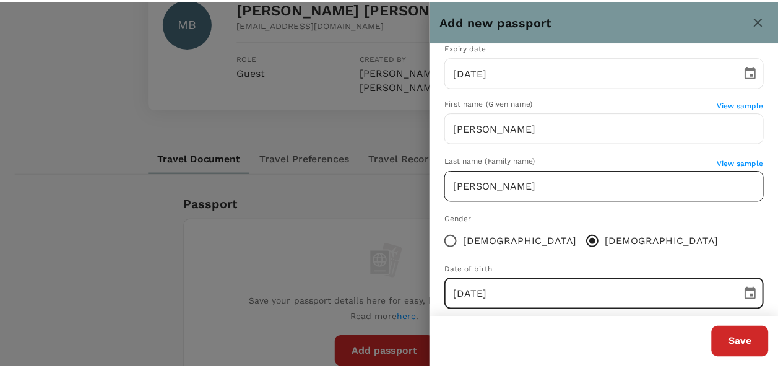
scroll to position [202, 0]
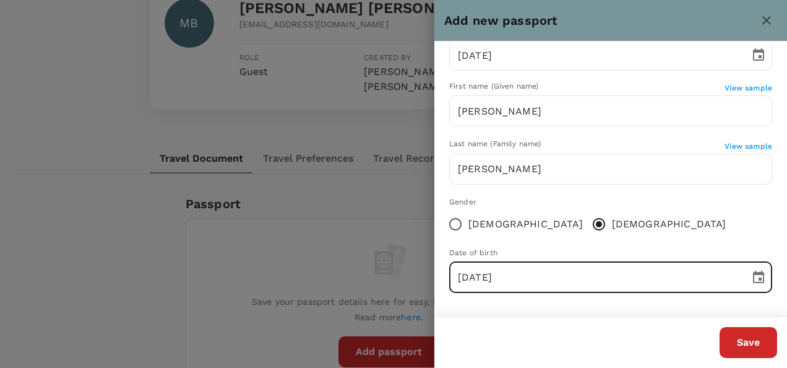
type input "[DATE]"
click at [730, 331] on button "Save" at bounding box center [749, 342] width 58 height 31
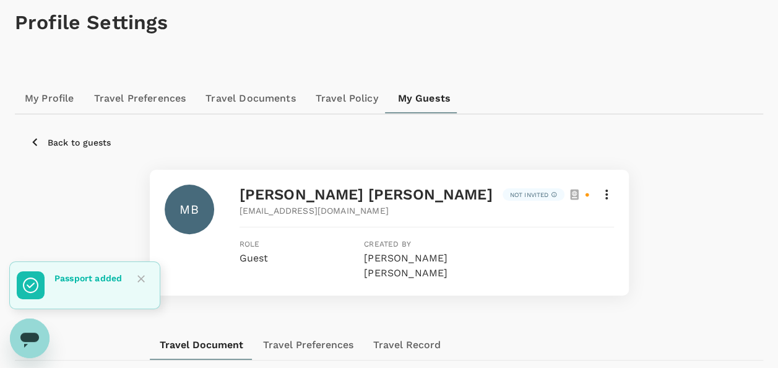
scroll to position [0, 0]
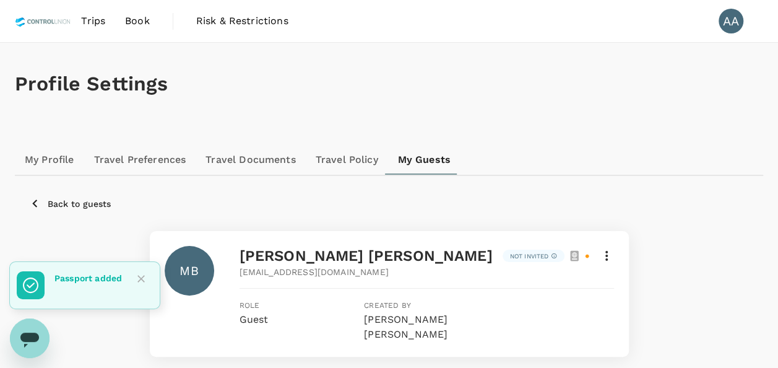
click at [144, 22] on span "Book" at bounding box center [137, 21] width 25 height 15
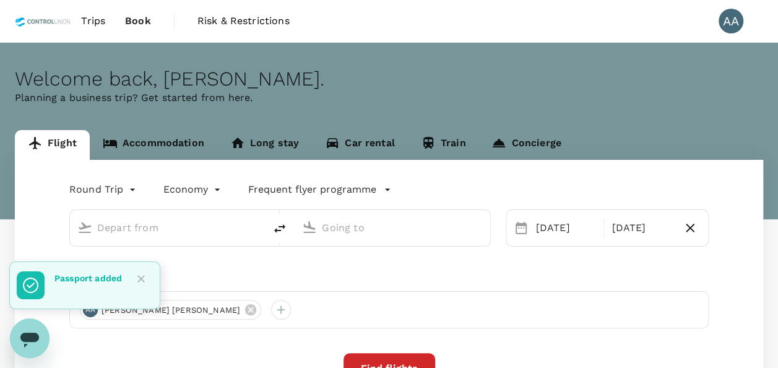
type input "[GEOGRAPHIC_DATA], [GEOGRAPHIC_DATA] (any)"
type input "Tawau (TWU)"
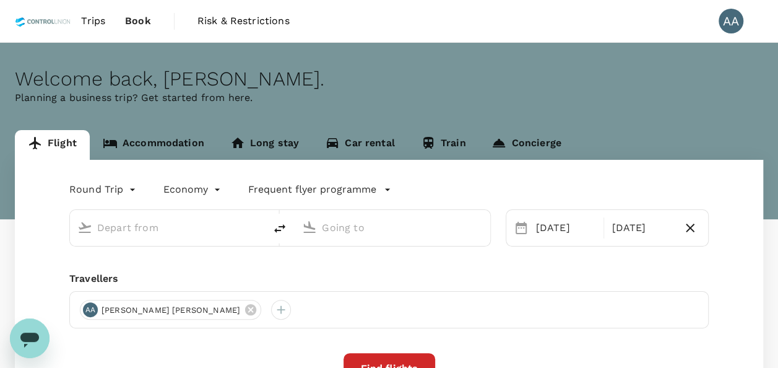
type input "[GEOGRAPHIC_DATA], [GEOGRAPHIC_DATA] (any)"
type input "Tawau (TWU)"
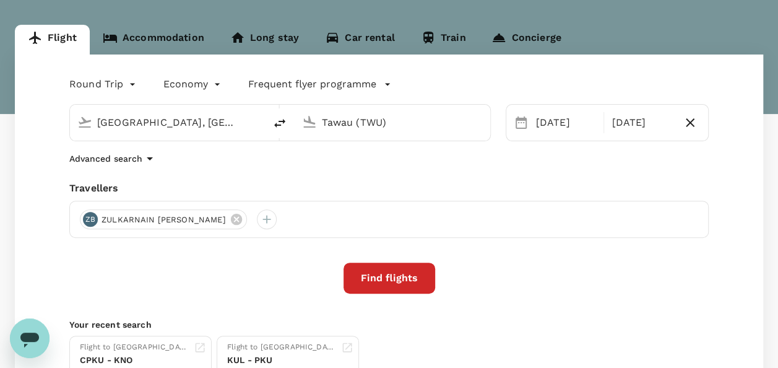
scroll to position [124, 0]
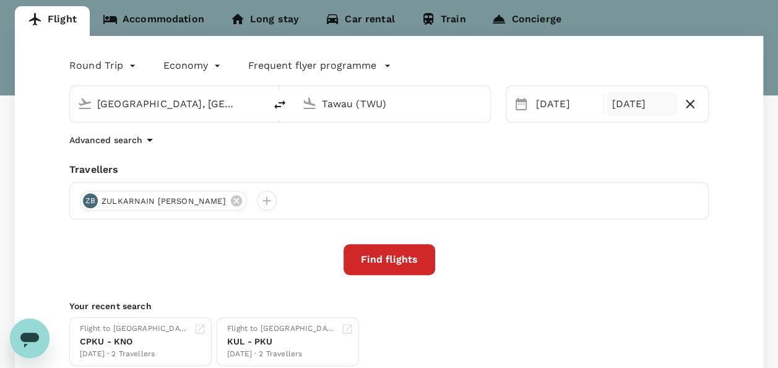
click at [650, 106] on div "[DATE]" at bounding box center [641, 104] width 71 height 25
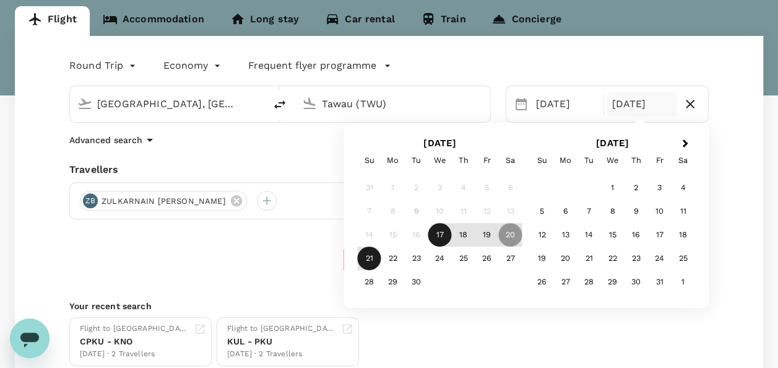
click at [370, 260] on div "21" at bounding box center [370, 258] width 24 height 24
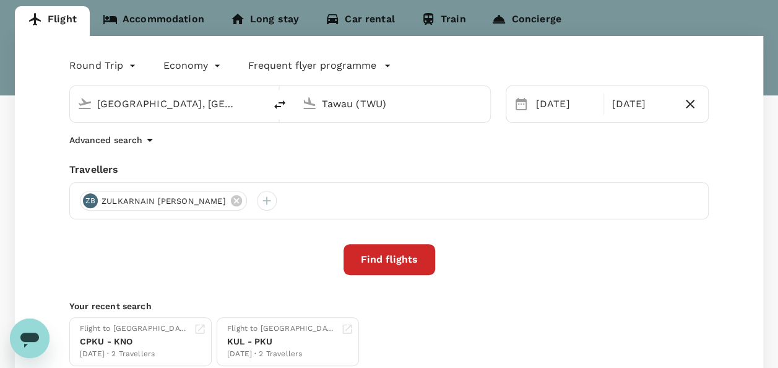
click at [219, 263] on div "Find flights" at bounding box center [388, 259] width 639 height 31
click at [230, 196] on icon at bounding box center [235, 200] width 11 height 11
click at [85, 198] on div at bounding box center [90, 201] width 20 height 20
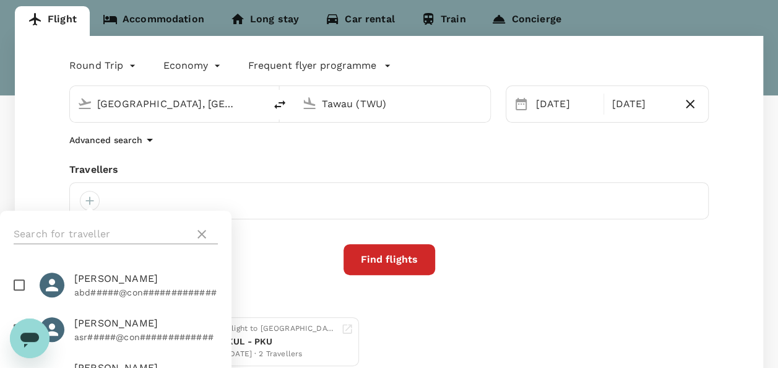
click at [121, 231] on input "text" at bounding box center [102, 234] width 176 height 20
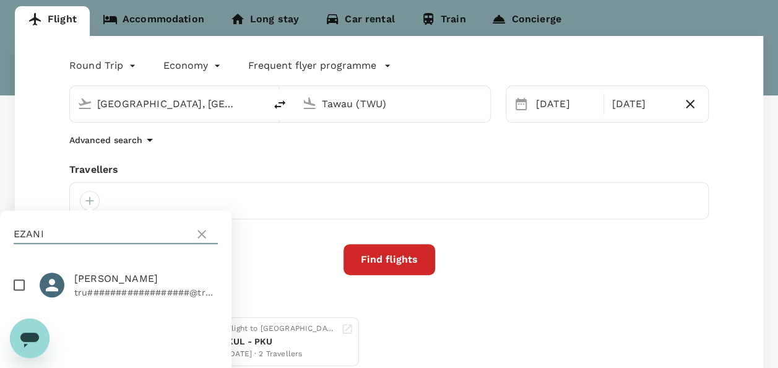
type input "EZANI"
click at [21, 296] on input "checkbox" at bounding box center [19, 285] width 26 height 26
checkbox input "true"
drag, startPoint x: 93, startPoint y: 232, endPoint x: -2, endPoint y: 230, distance: 95.3
click at [0, 230] on html "Trips Book Risk & Restrictions AA Welcome back , [PERSON_NAME] . Planning a bus…" at bounding box center [389, 169] width 778 height 587
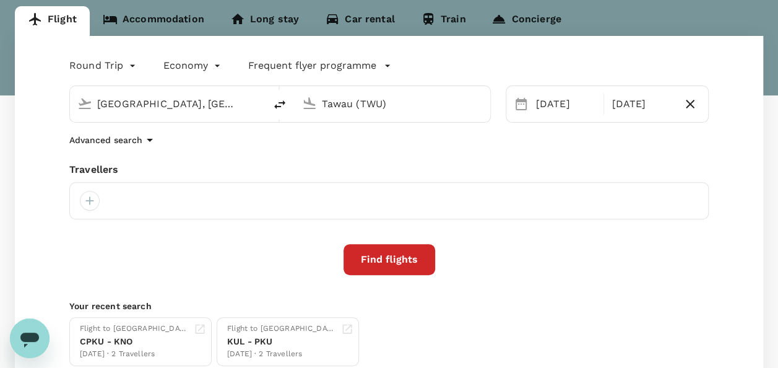
click at [98, 205] on div at bounding box center [388, 200] width 639 height 37
click at [88, 198] on div at bounding box center [90, 201] width 20 height 20
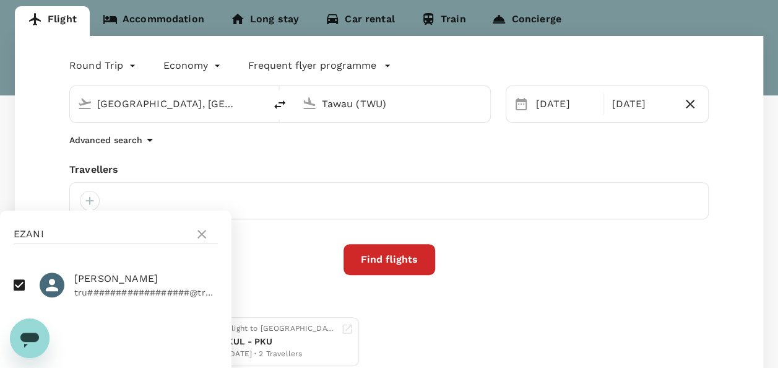
scroll to position [218, 0]
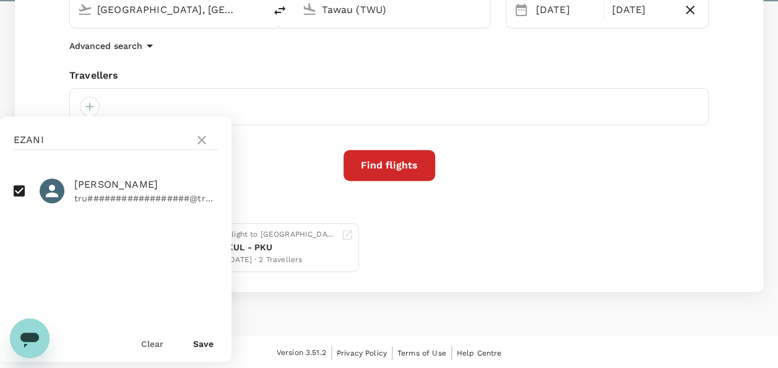
click at [201, 339] on button "Save" at bounding box center [203, 344] width 20 height 10
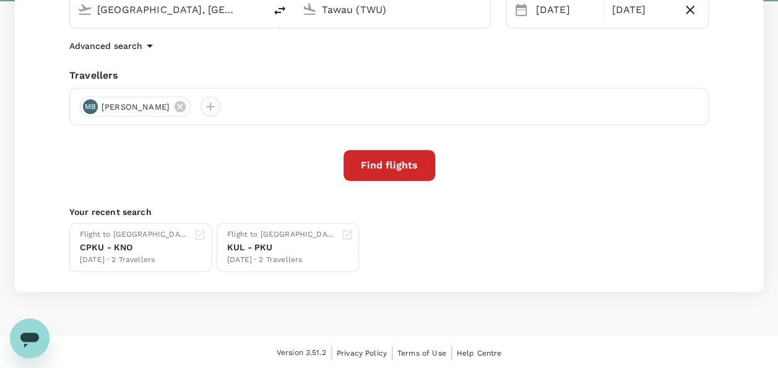
click at [220, 108] on div at bounding box center [211, 107] width 20 height 20
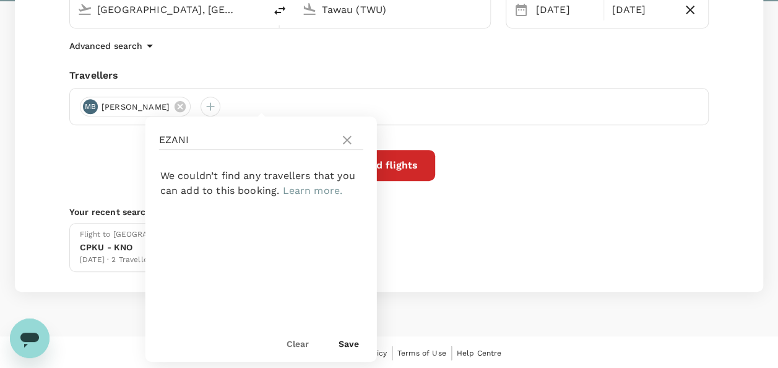
drag, startPoint x: 199, startPoint y: 136, endPoint x: 82, endPoint y: 131, distance: 117.7
click at [82, 131] on div "Round Trip roundtrip Economy economy Frequent flyer programme [GEOGRAPHIC_DATA]…" at bounding box center [389, 117] width 748 height 350
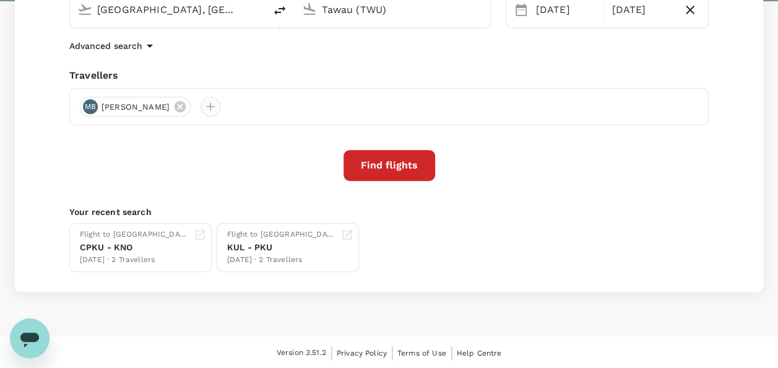
click at [220, 105] on div at bounding box center [211, 107] width 20 height 20
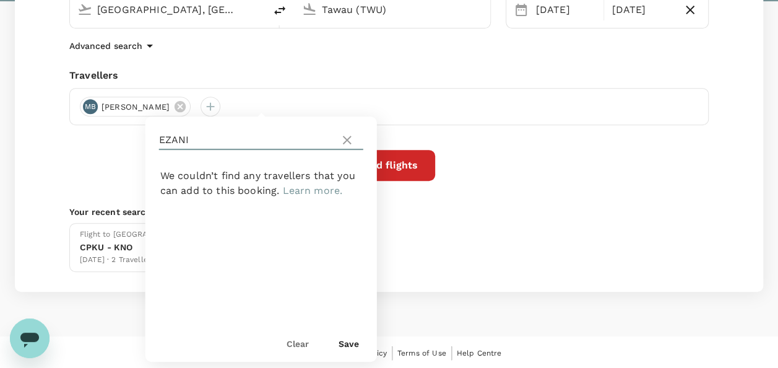
drag, startPoint x: 210, startPoint y: 144, endPoint x: 149, endPoint y: 143, distance: 61.9
click at [149, 143] on div "EZANI" at bounding box center [260, 139] width 231 height 47
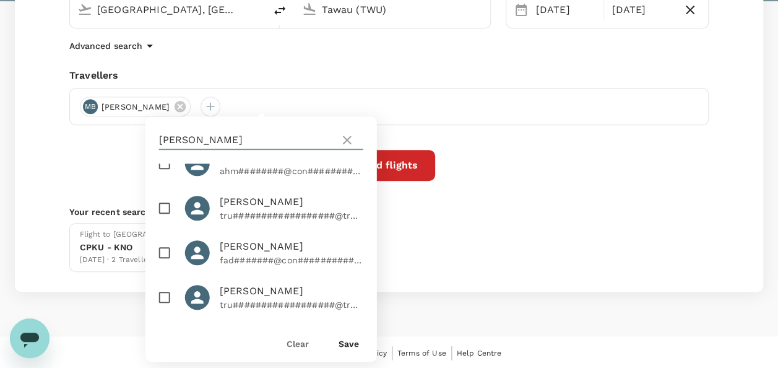
scroll to position [124, 0]
type input "[PERSON_NAME]"
click at [166, 195] on input "checkbox" at bounding box center [165, 208] width 26 height 26
checkbox input "true"
click at [347, 337] on div "Save" at bounding box center [344, 338] width 30 height 25
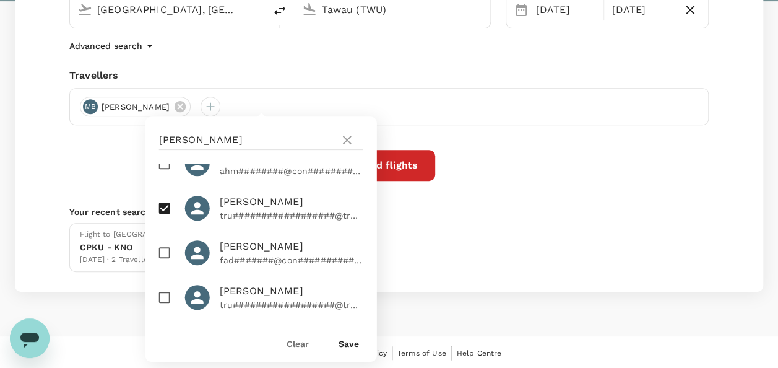
click at [347, 348] on div "Save" at bounding box center [344, 338] width 30 height 25
click at [348, 342] on button "Save" at bounding box center [349, 344] width 20 height 10
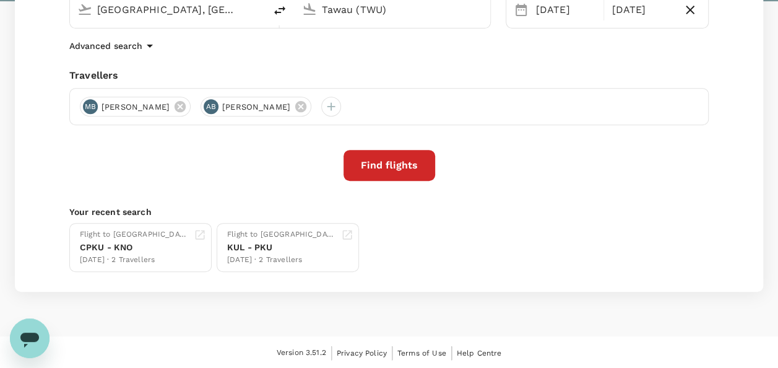
click at [472, 210] on p "Your recent search" at bounding box center [388, 211] width 639 height 12
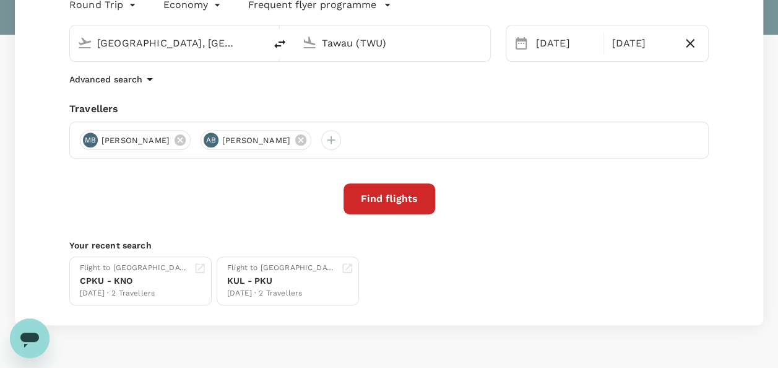
scroll to position [156, 0]
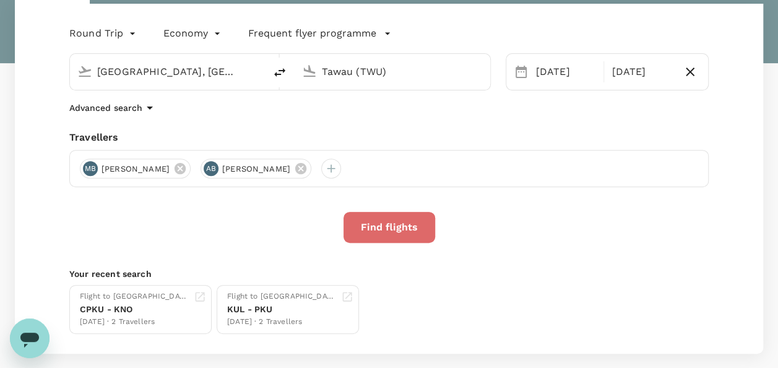
click at [361, 231] on button "Find flights" at bounding box center [389, 227] width 92 height 31
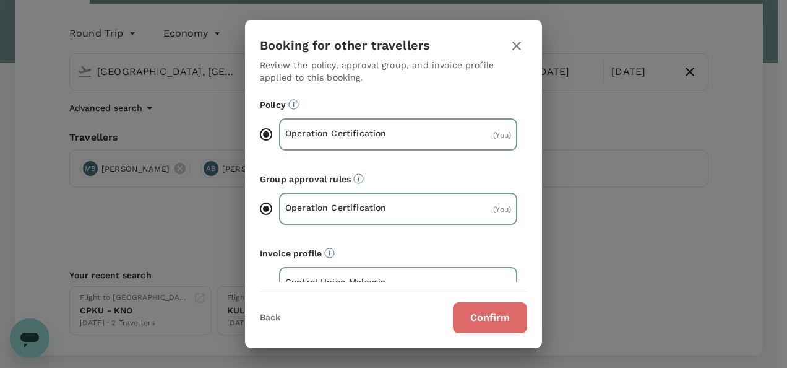
click at [485, 314] on button "Confirm" at bounding box center [490, 317] width 74 height 31
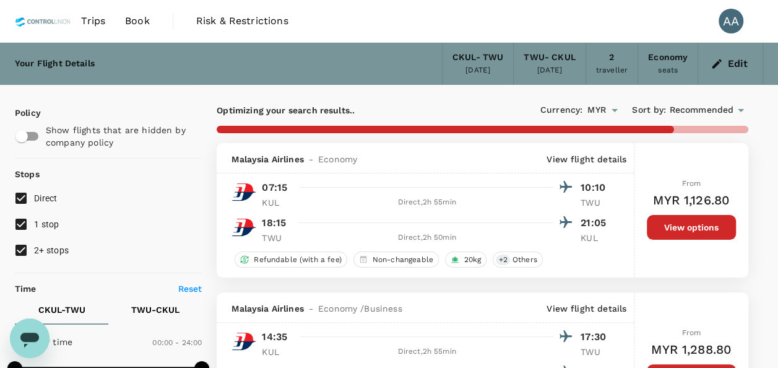
type input "475"
checkbox input "false"
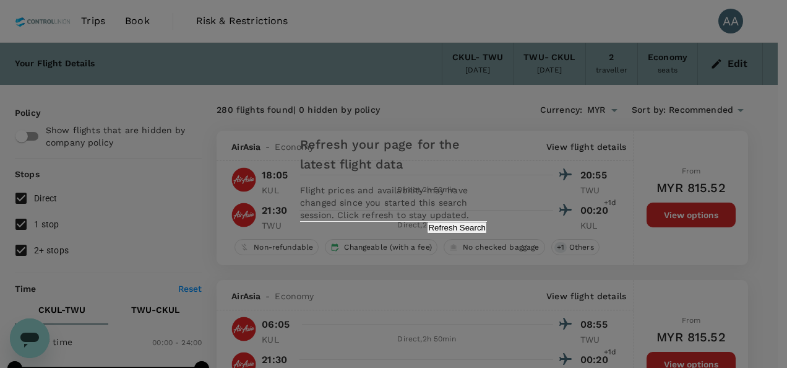
click at [459, 233] on div "Refresh your page for the latest flight data Flight prices and availability may…" at bounding box center [393, 184] width 217 height 124
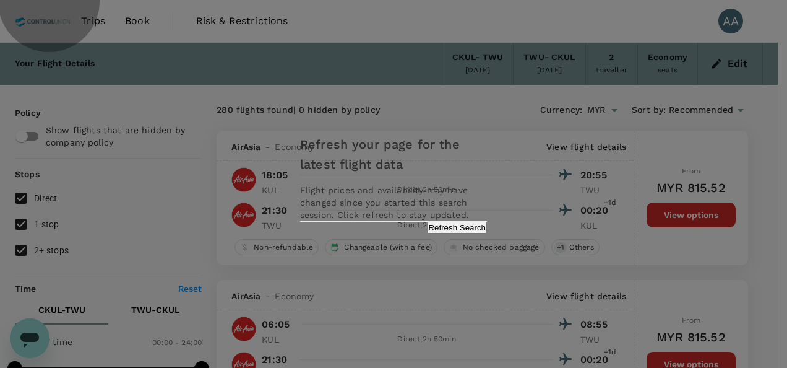
click at [462, 233] on button "Refresh Search" at bounding box center [457, 228] width 60 height 12
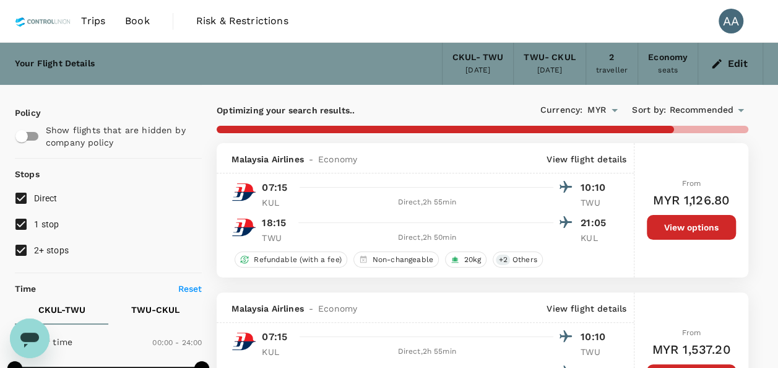
checkbox input "false"
